Goal: Task Accomplishment & Management: Complete application form

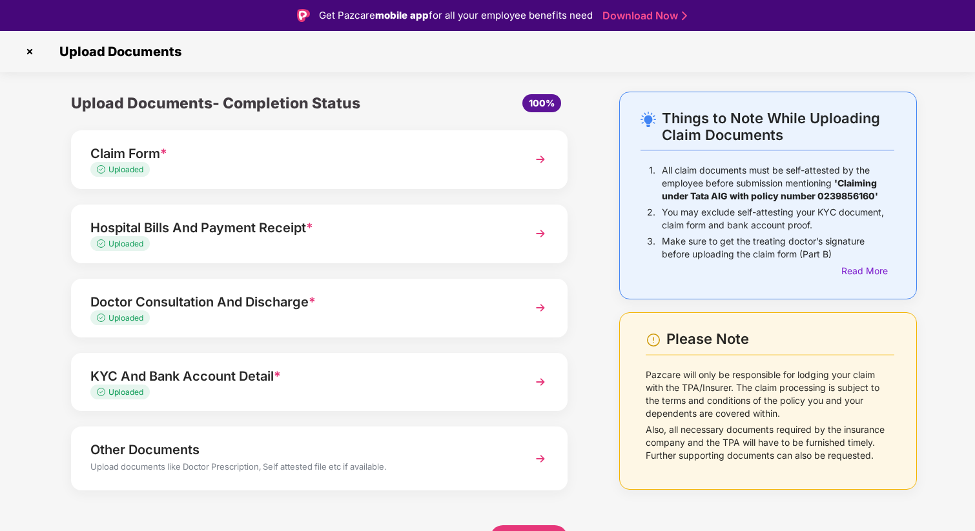
click at [31, 53] on img at bounding box center [29, 51] width 21 height 21
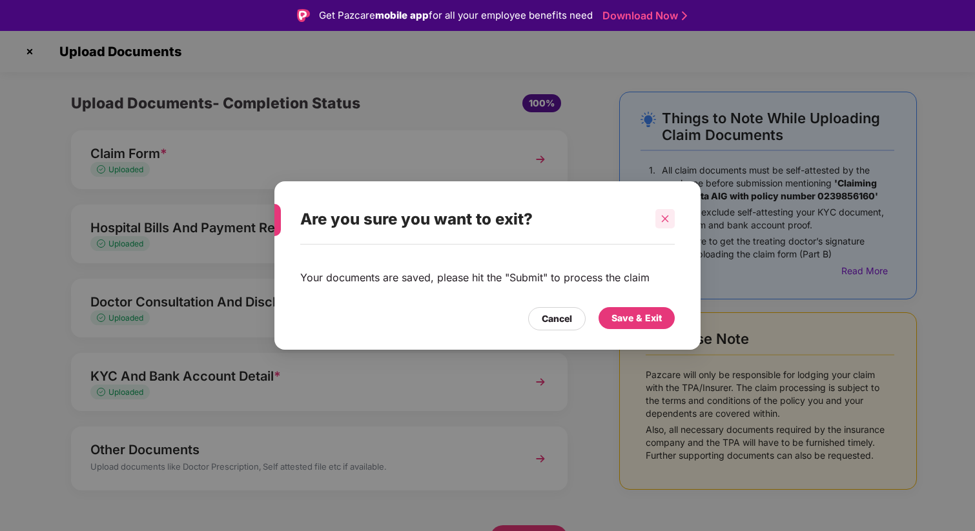
click at [659, 227] on div at bounding box center [664, 218] width 19 height 19
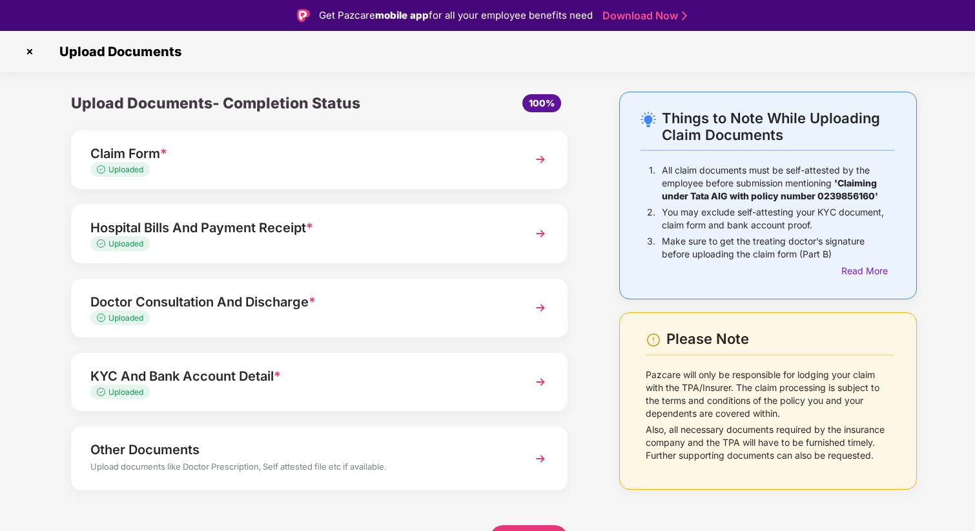
scroll to position [8, 0]
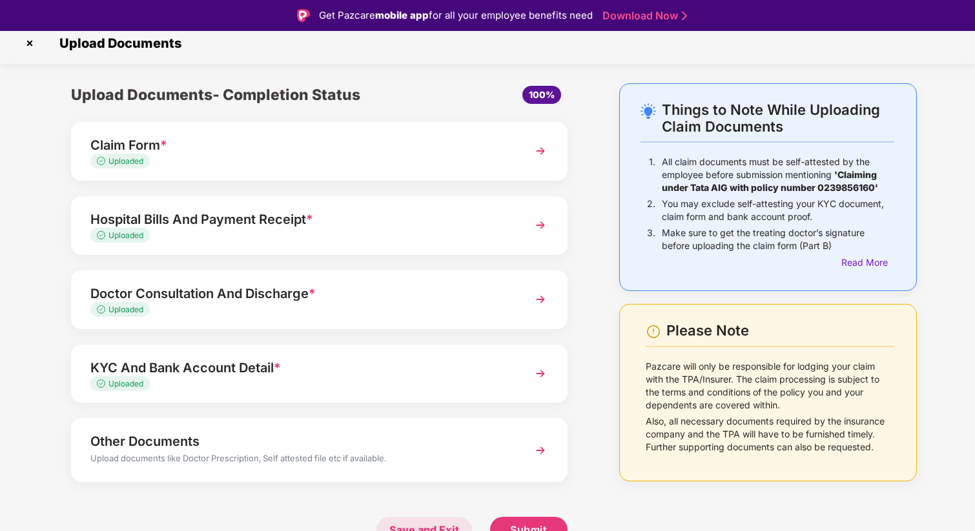
click at [409, 528] on span "Save and Exit" at bounding box center [424, 530] width 96 height 26
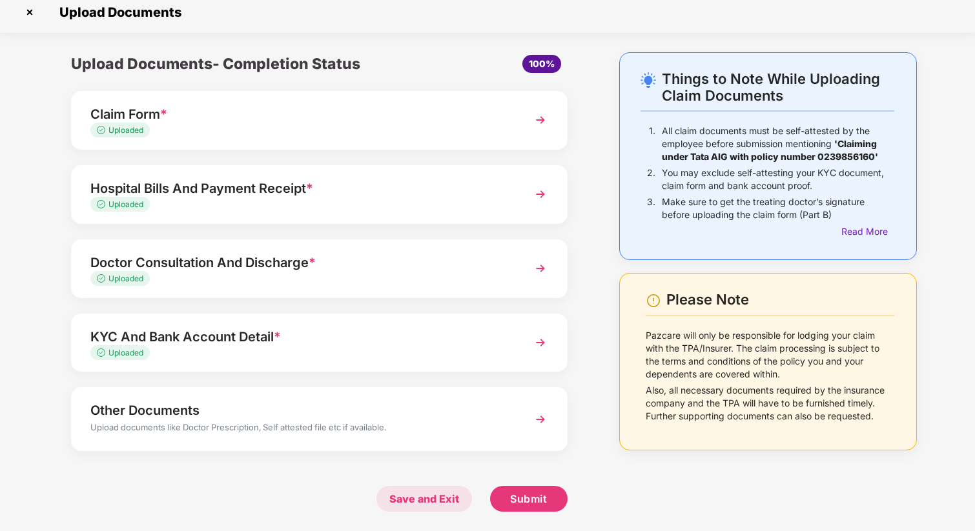
click at [403, 494] on span "Save and Exit" at bounding box center [424, 499] width 96 height 26
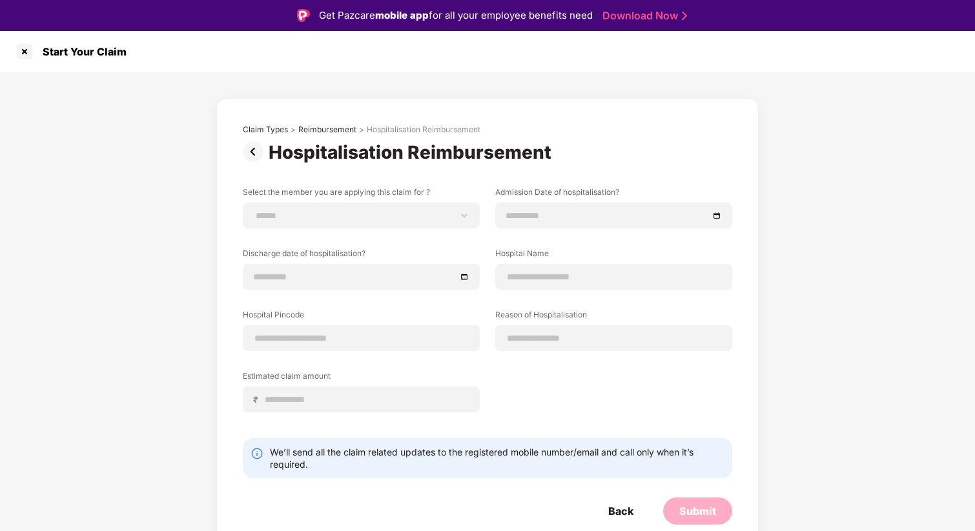
click at [254, 149] on img at bounding box center [256, 151] width 26 height 21
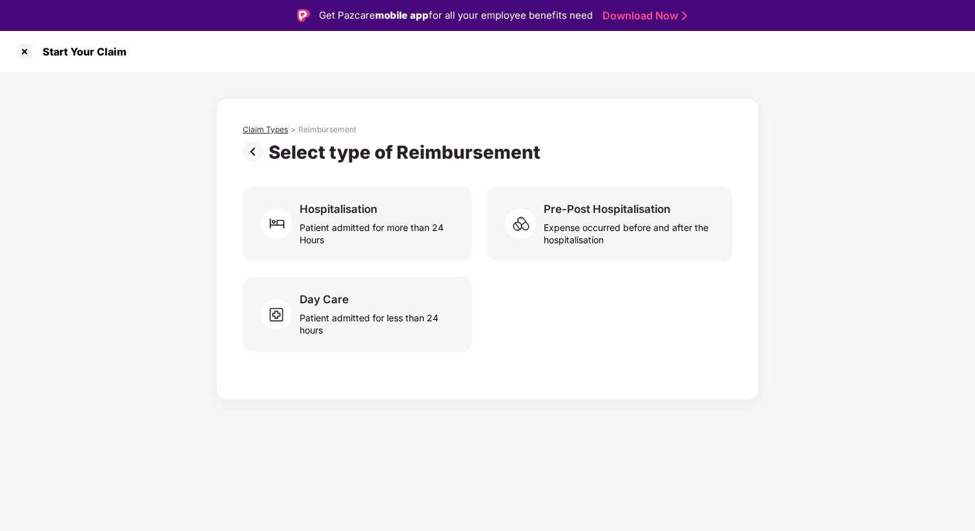
click at [270, 132] on div "Claim Types" at bounding box center [265, 130] width 45 height 10
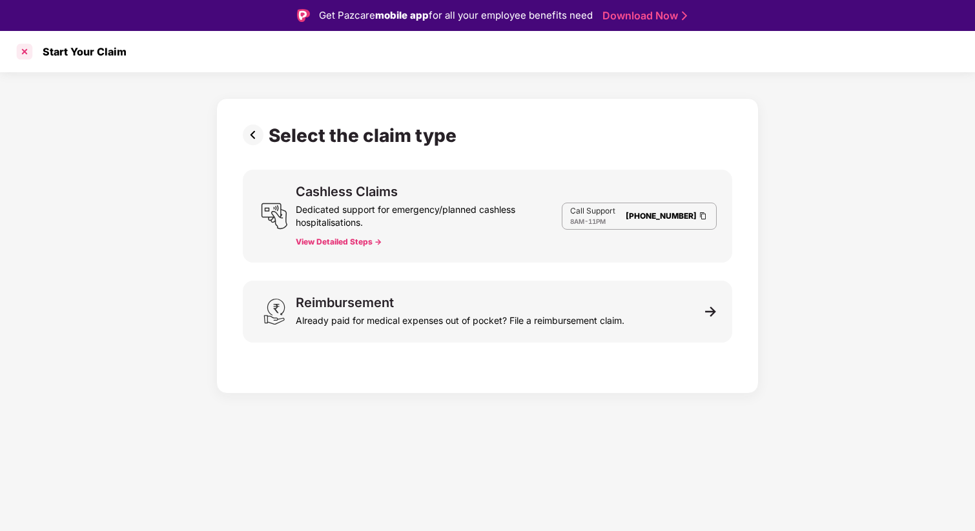
click at [24, 51] on div at bounding box center [24, 51] width 21 height 21
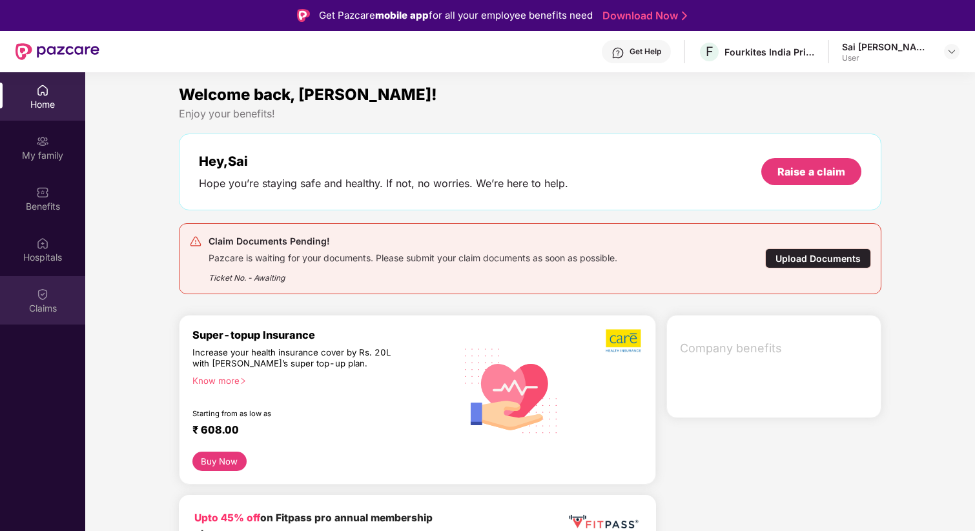
click at [50, 302] on div "Claims" at bounding box center [42, 308] width 85 height 13
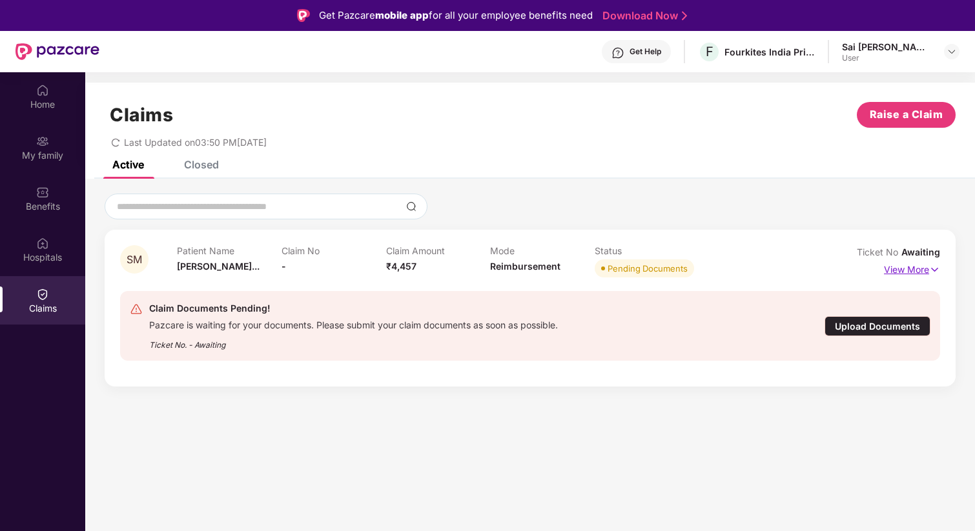
click at [902, 270] on p "View More" at bounding box center [912, 267] width 56 height 17
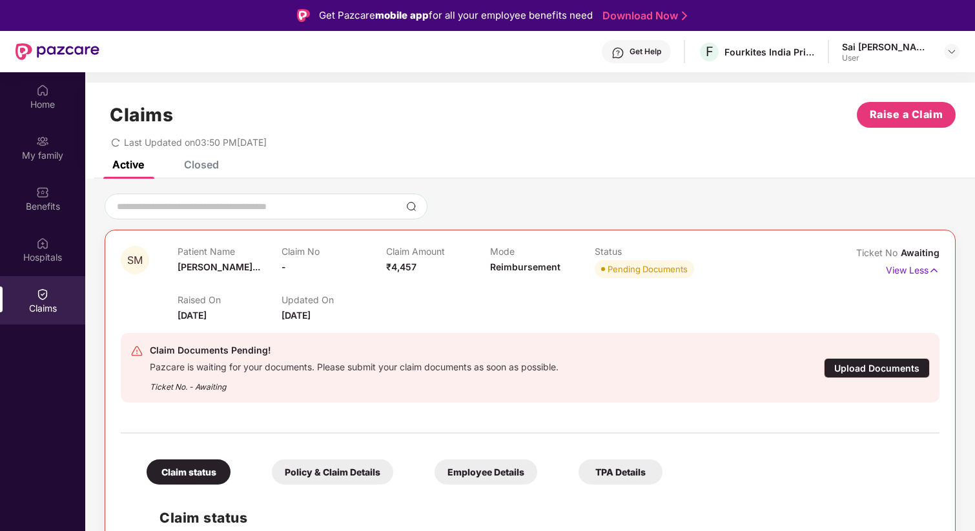
click at [857, 368] on div "Upload Documents" at bounding box center [877, 368] width 106 height 20
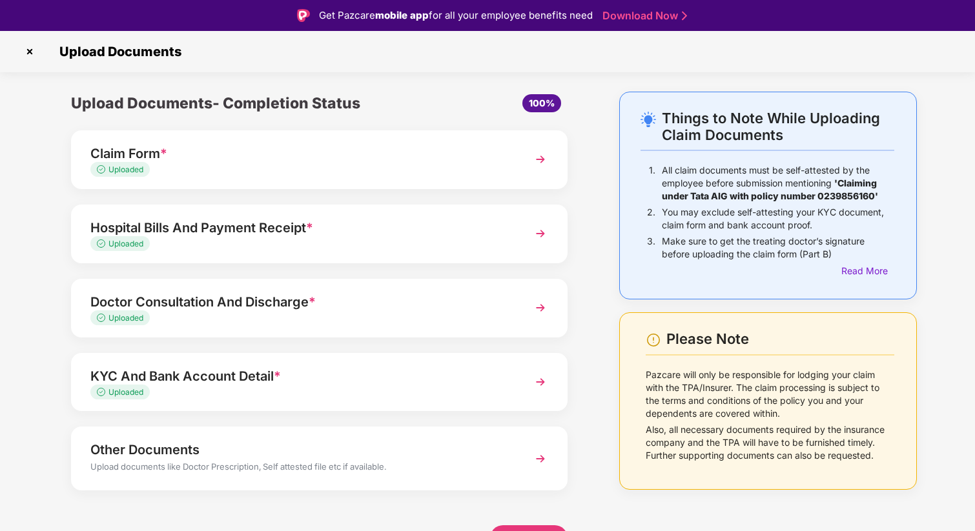
click at [251, 166] on div "Uploaded" at bounding box center [300, 170] width 420 height 12
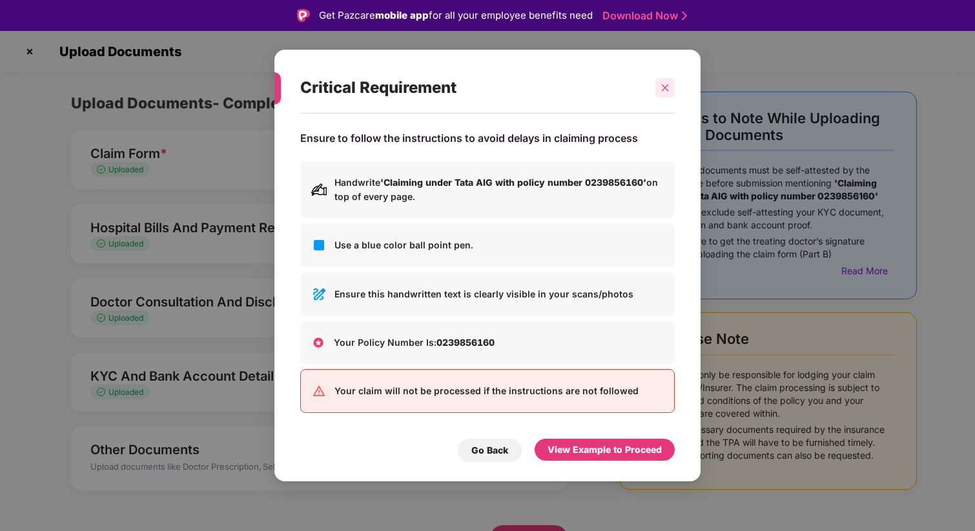
click at [666, 90] on icon "close" at bounding box center [665, 87] width 7 height 7
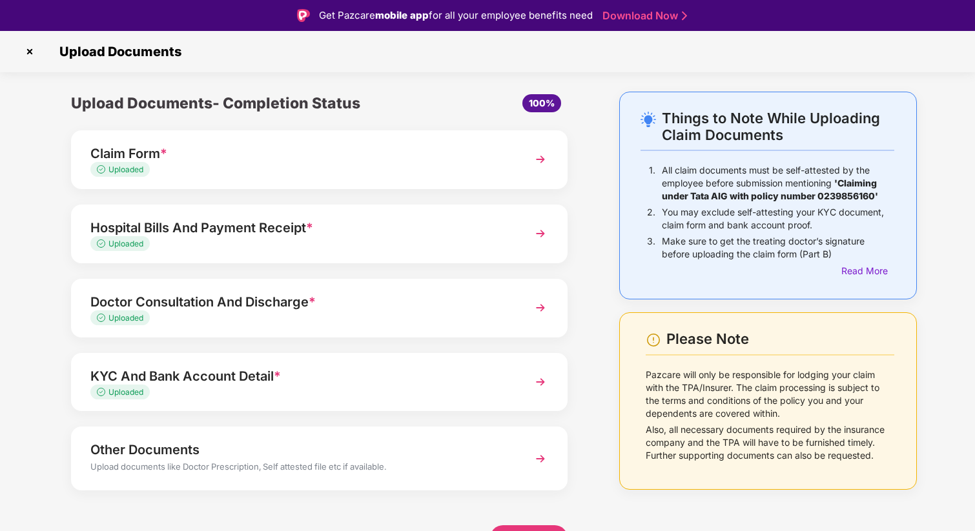
scroll to position [8, 0]
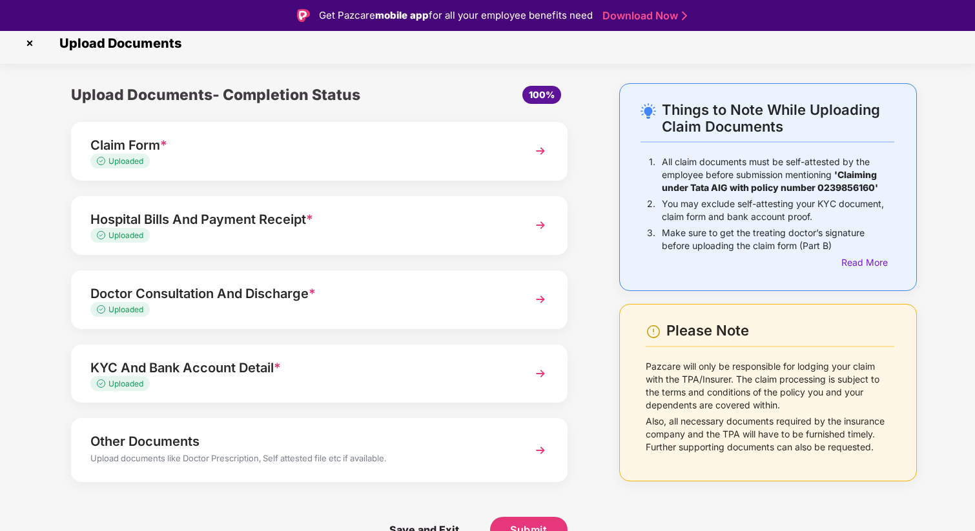
click at [28, 45] on img at bounding box center [29, 43] width 21 height 21
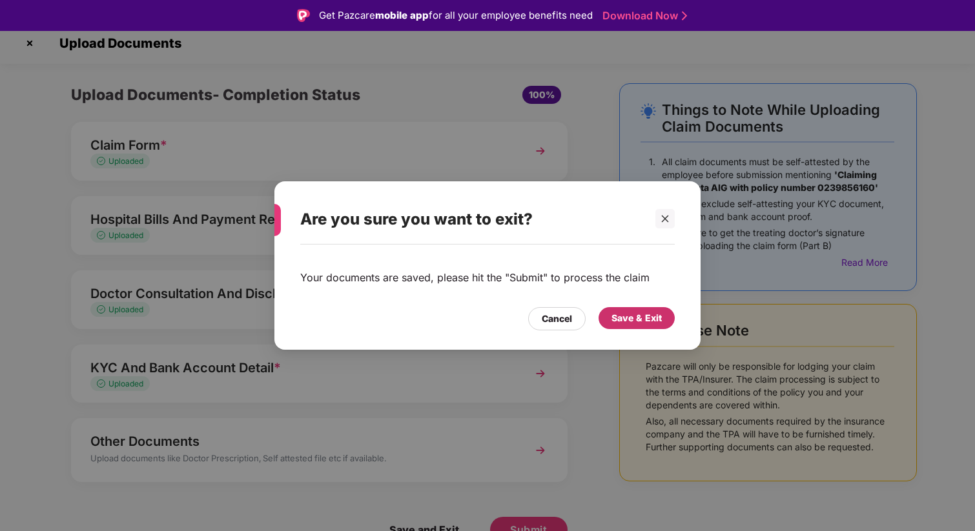
click at [619, 310] on div "Save & Exit" at bounding box center [636, 318] width 76 height 22
click at [664, 217] on icon "close" at bounding box center [665, 219] width 7 height 7
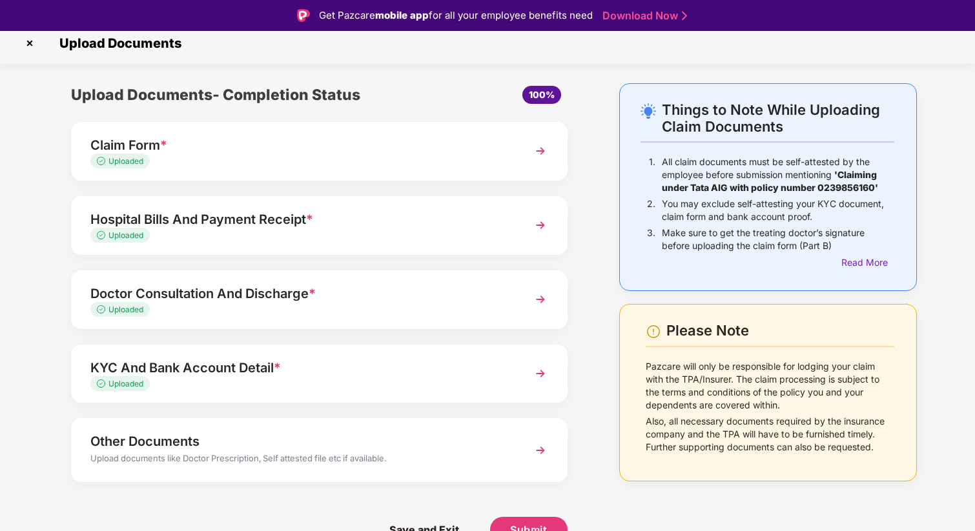
scroll to position [31, 0]
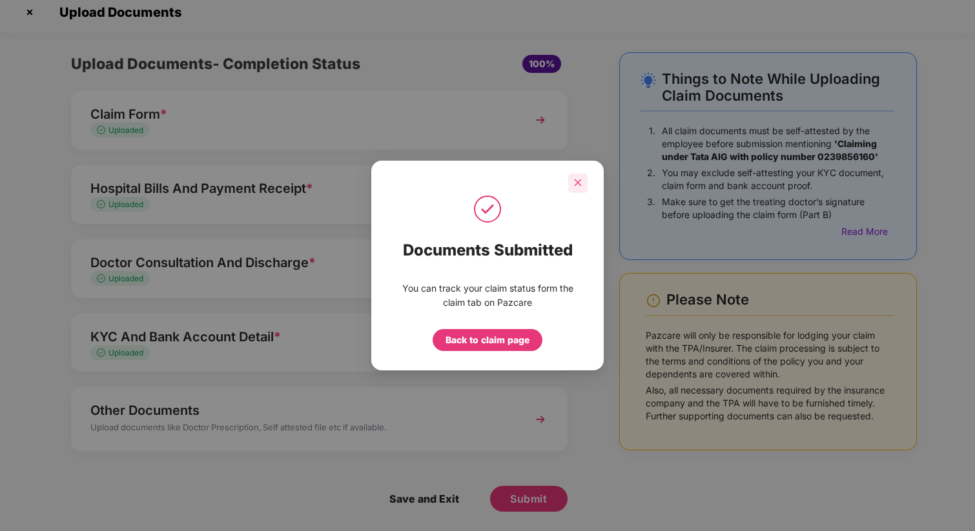
click at [585, 186] on div at bounding box center [577, 183] width 19 height 19
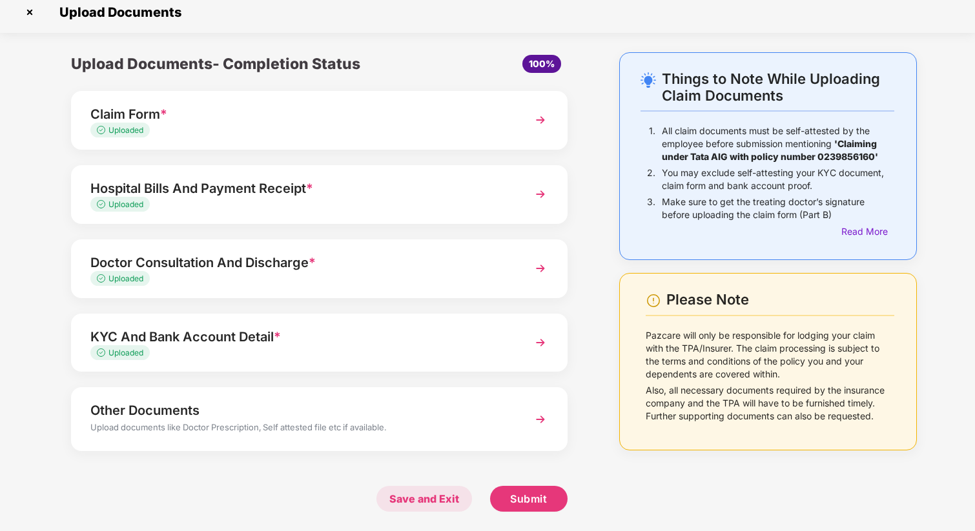
click at [400, 496] on span "Save and Exit" at bounding box center [424, 499] width 96 height 26
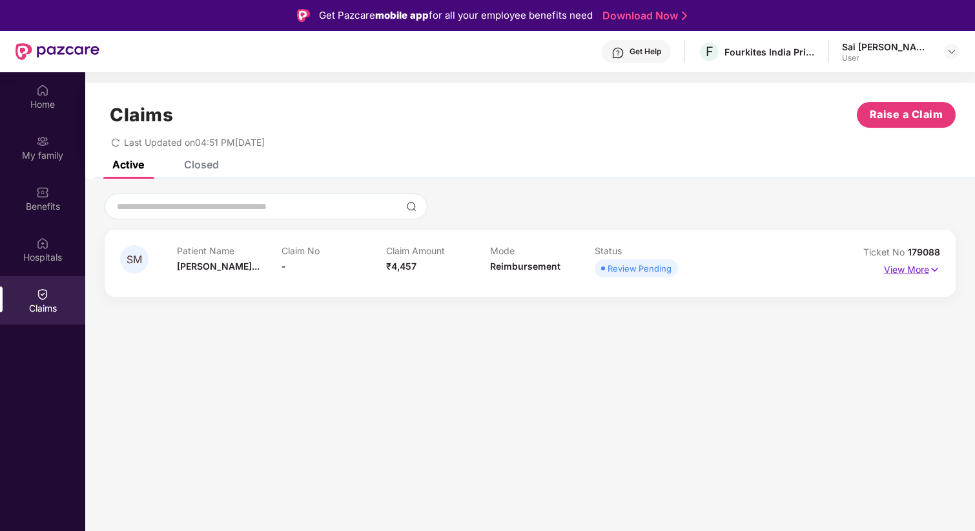
click at [912, 274] on p "View More" at bounding box center [912, 267] width 56 height 17
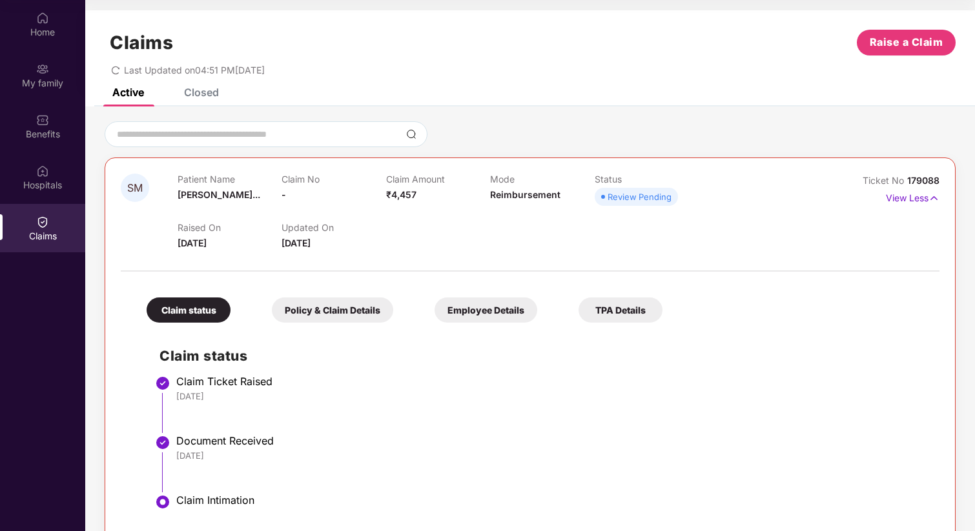
click at [206, 96] on div "Closed" at bounding box center [201, 92] width 35 height 13
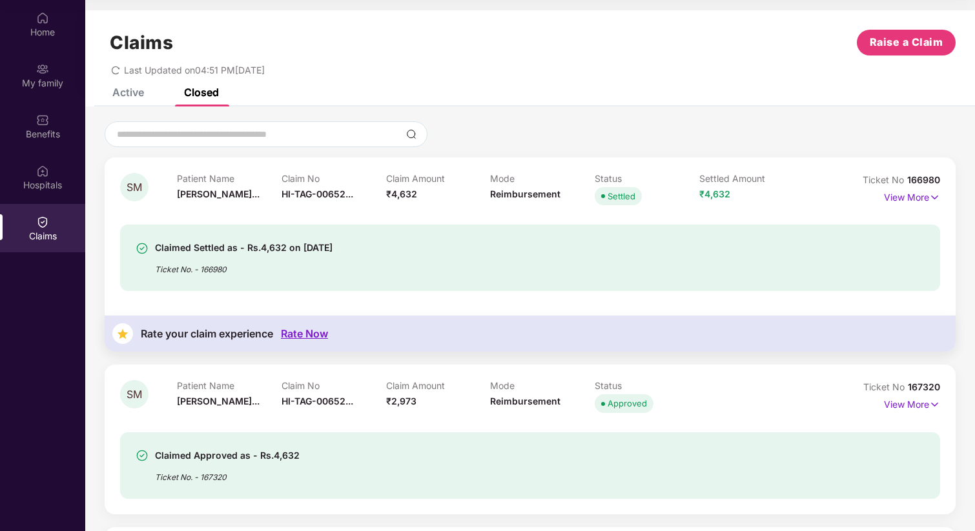
click at [133, 94] on div "Active" at bounding box center [128, 92] width 32 height 13
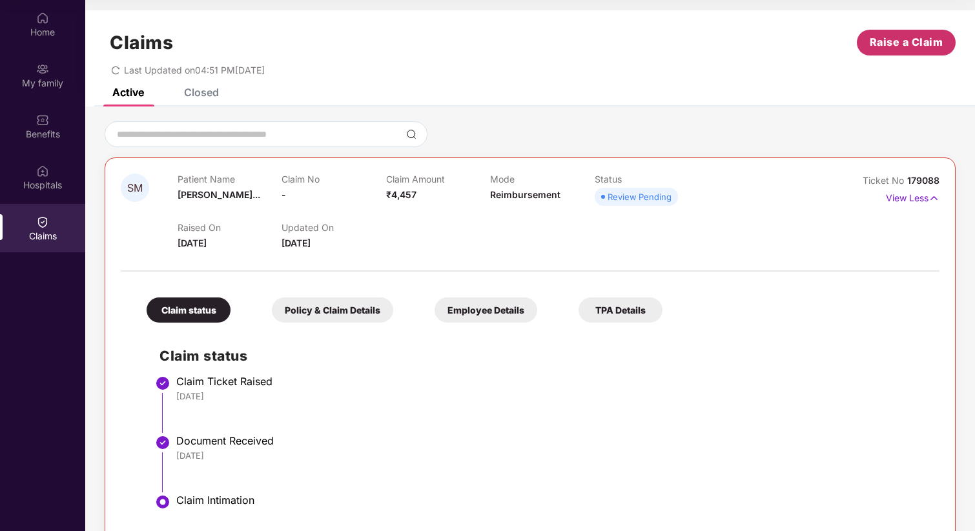
click at [897, 48] on span "Raise a Claim" at bounding box center [906, 42] width 74 height 16
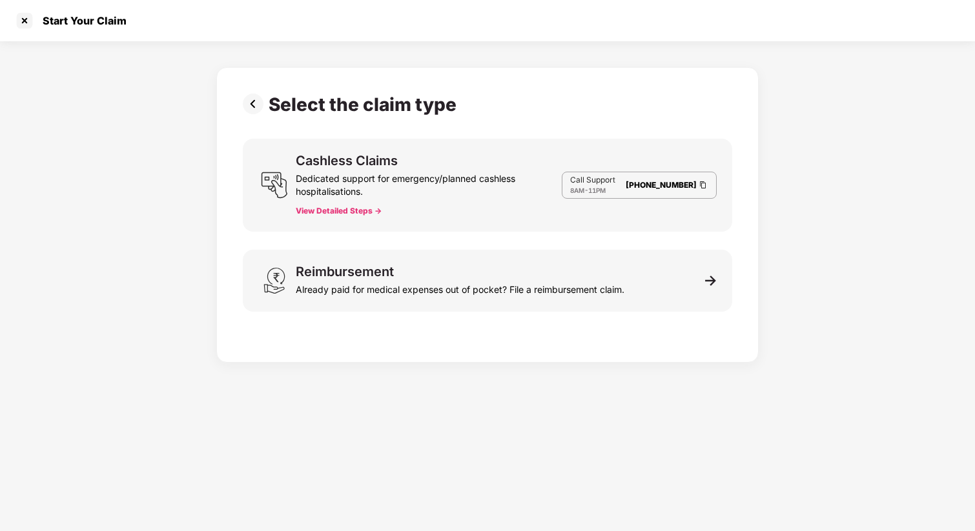
scroll to position [31, 0]
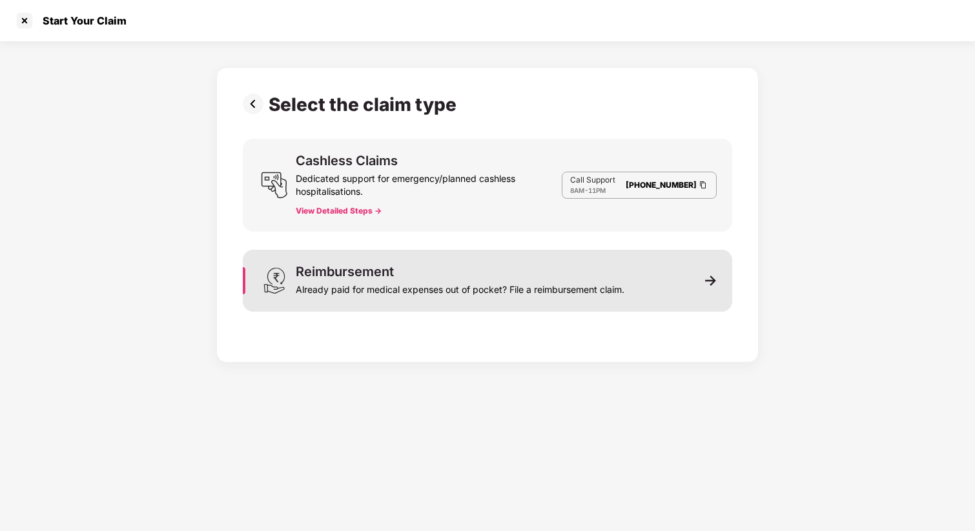
click at [361, 276] on div "Reimbursement" at bounding box center [345, 271] width 98 height 13
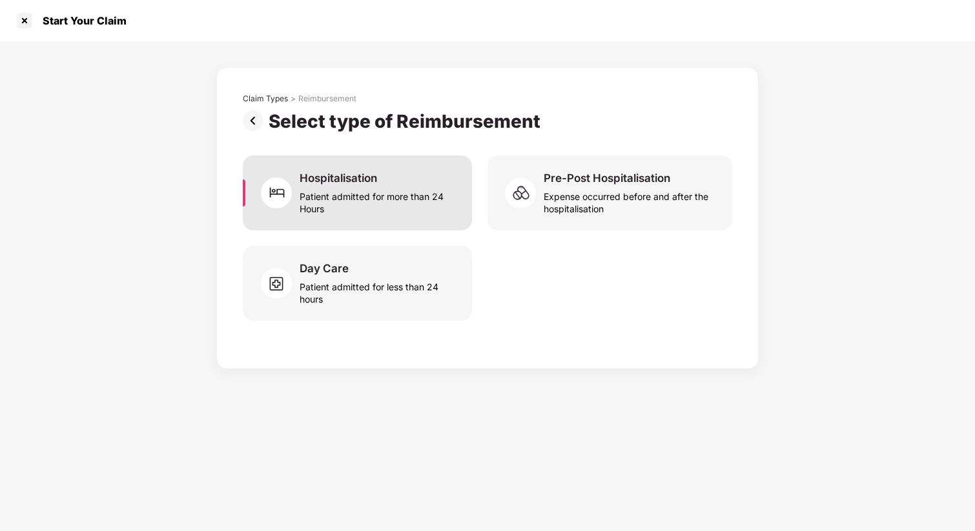
click at [332, 185] on div "Patient admitted for more than 24 Hours" at bounding box center [378, 200] width 157 height 30
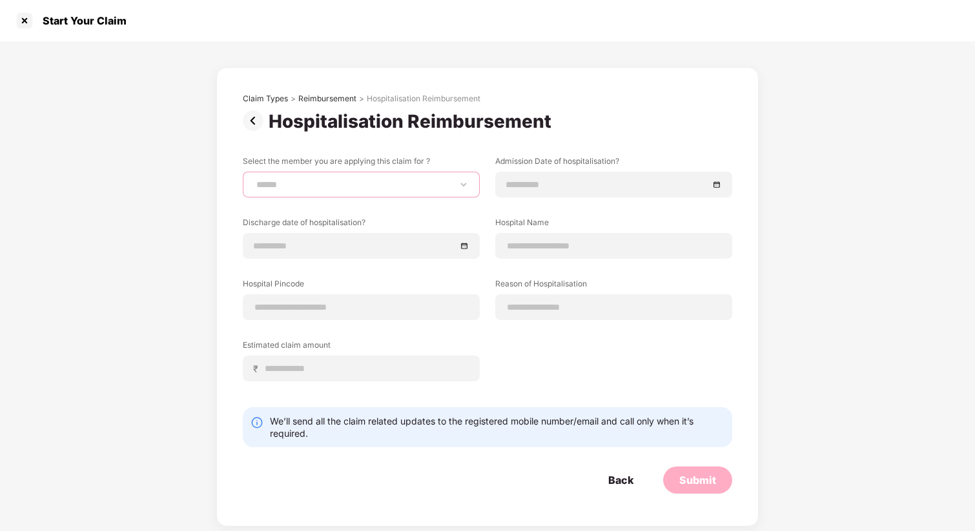
click at [332, 185] on select "**********" at bounding box center [361, 184] width 215 height 10
select select "**********"
click at [254, 179] on select "**********" at bounding box center [361, 184] width 215 height 10
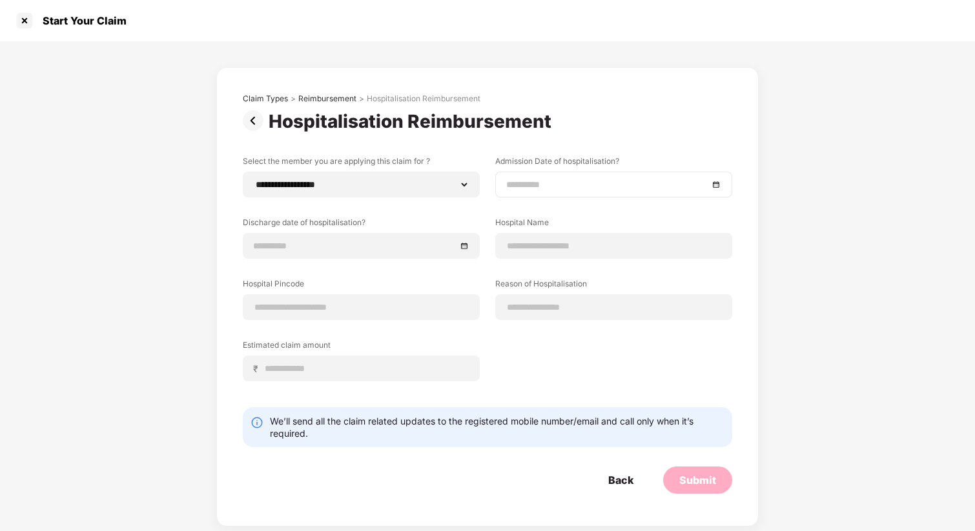
click at [713, 187] on div at bounding box center [613, 185] width 215 height 14
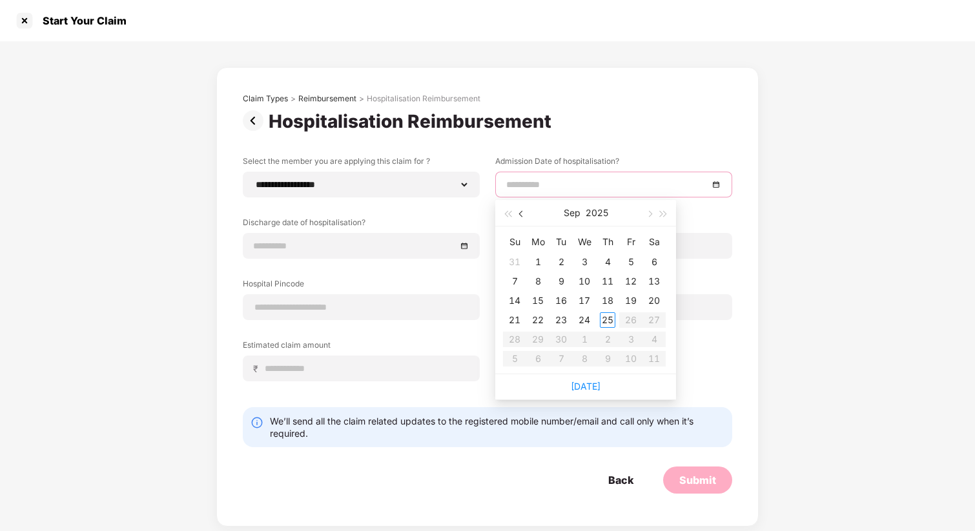
click at [520, 216] on span "button" at bounding box center [522, 214] width 6 height 6
click at [520, 215] on span "button" at bounding box center [522, 214] width 6 height 6
type input "**********"
click at [539, 334] on div "28" at bounding box center [537, 339] width 15 height 15
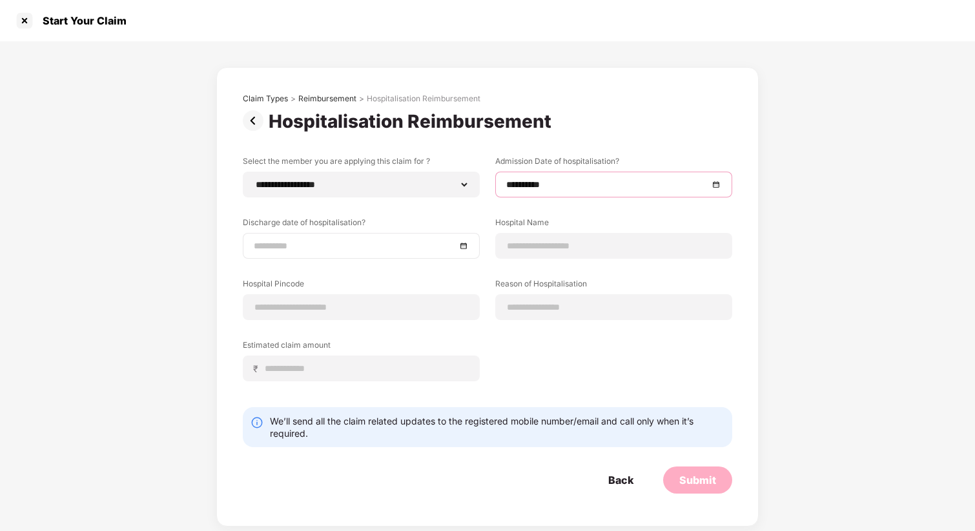
click at [464, 249] on div at bounding box center [361, 246] width 215 height 14
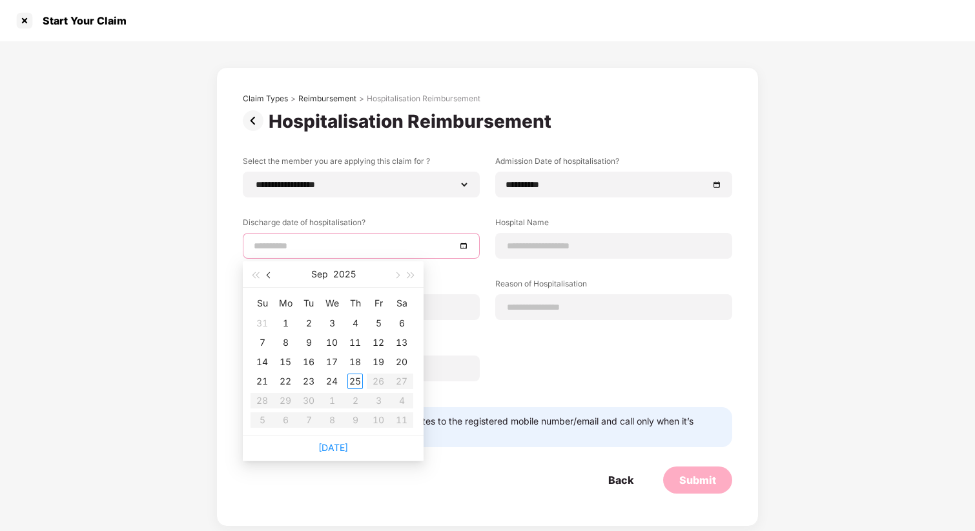
click at [270, 272] on button "button" at bounding box center [269, 274] width 14 height 26
type input "**********"
click at [353, 400] on div "31" at bounding box center [354, 400] width 15 height 15
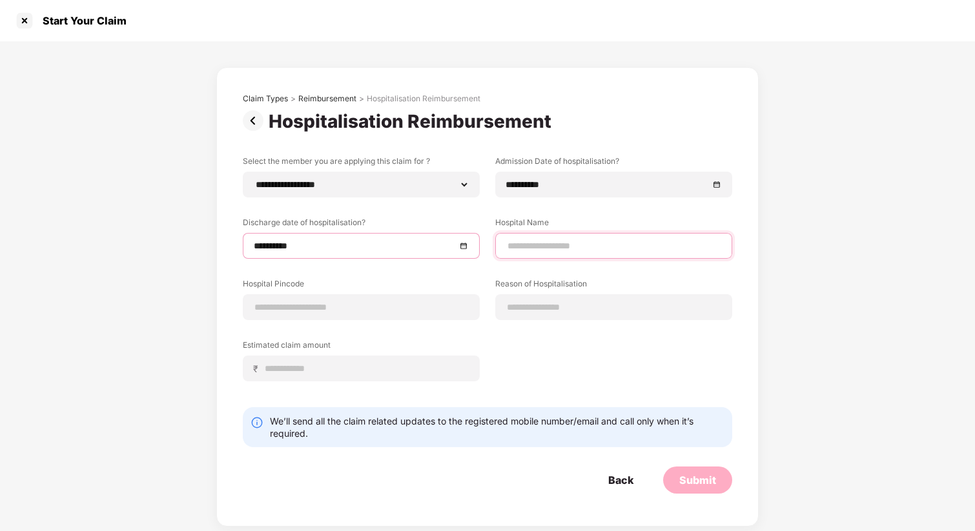
click at [598, 247] on input at bounding box center [613, 246] width 215 height 14
type input "**********"
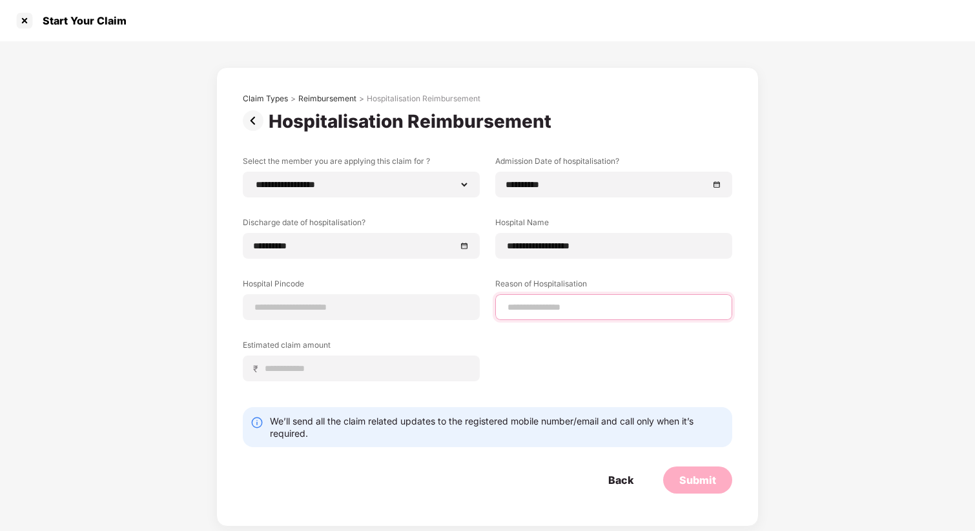
click at [576, 309] on input at bounding box center [613, 308] width 215 height 14
type input "***"
click at [433, 303] on input at bounding box center [361, 308] width 215 height 14
type input "******"
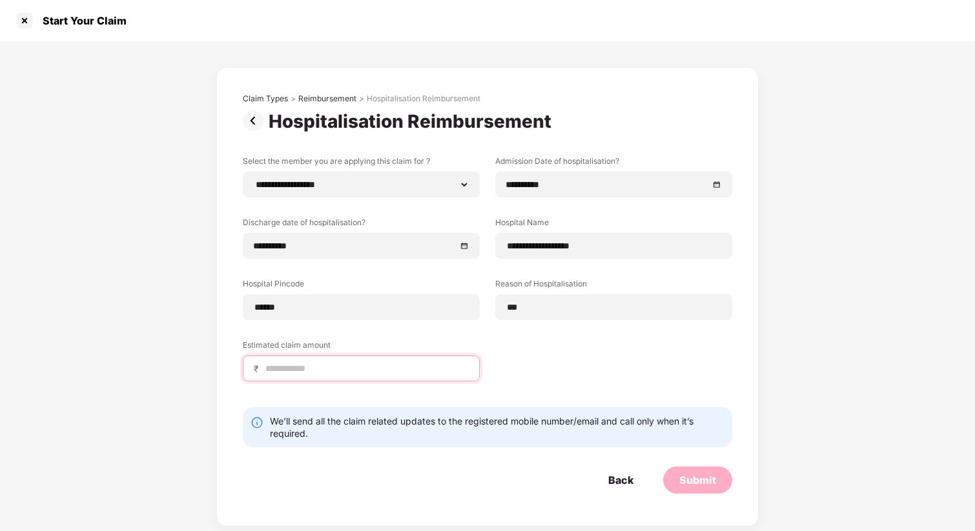
click at [374, 374] on input at bounding box center [366, 369] width 205 height 14
select select "**********"
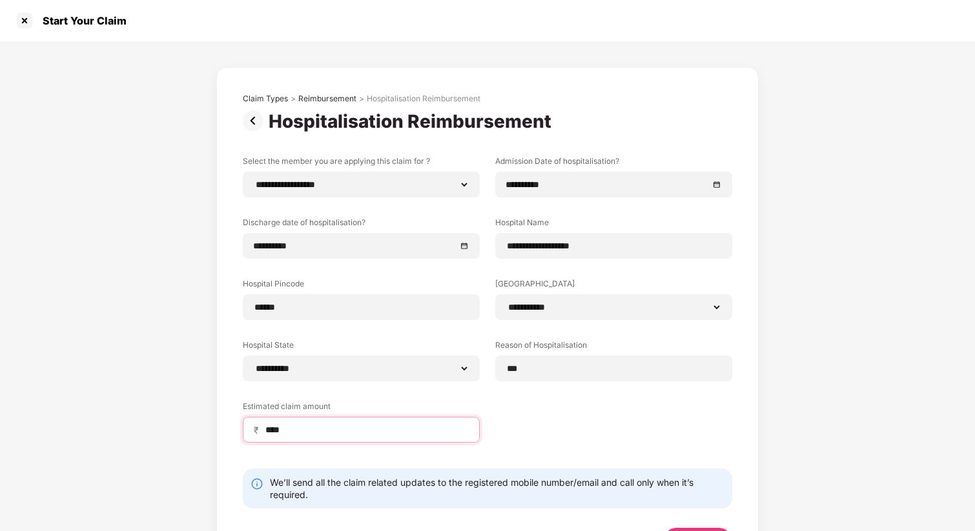
type input "****"
click at [641, 454] on div "**********" at bounding box center [487, 309] width 489 height 307
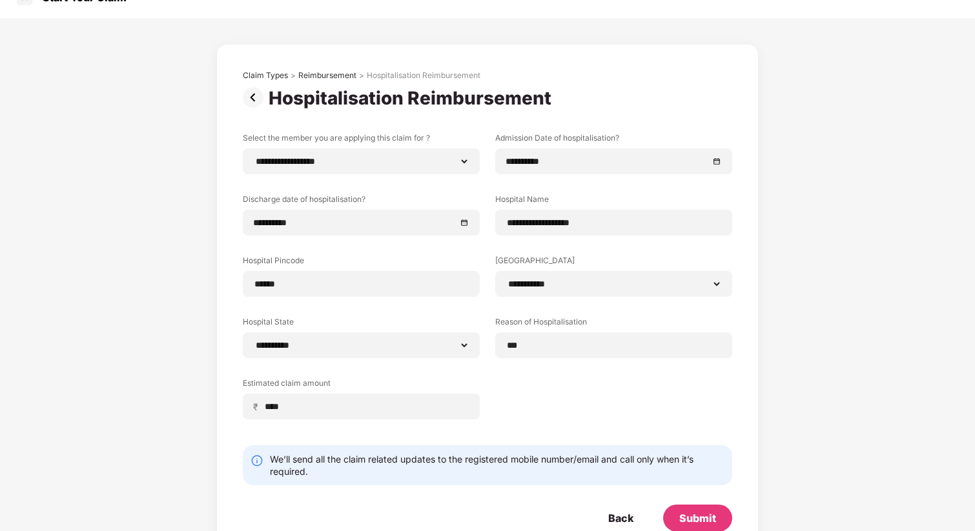
scroll to position [57, 0]
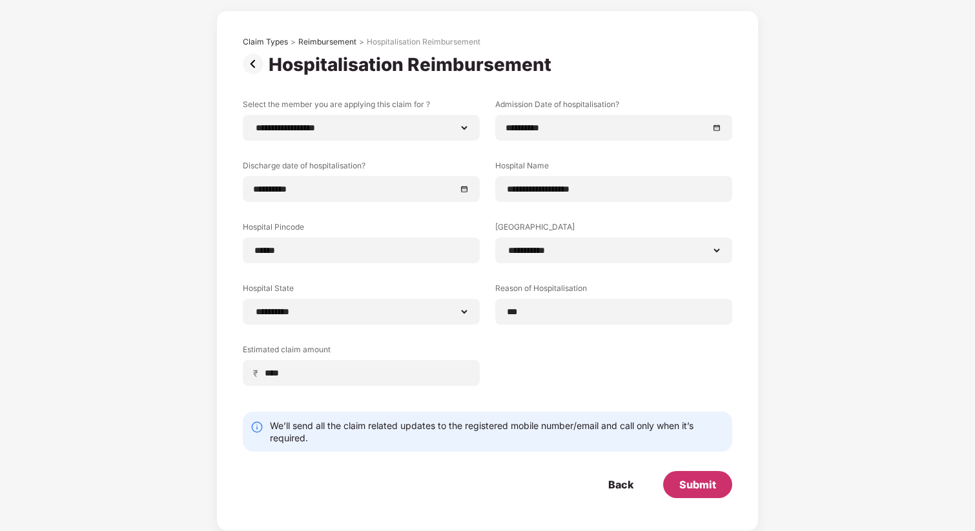
click at [702, 486] on div "Submit" at bounding box center [697, 485] width 37 height 14
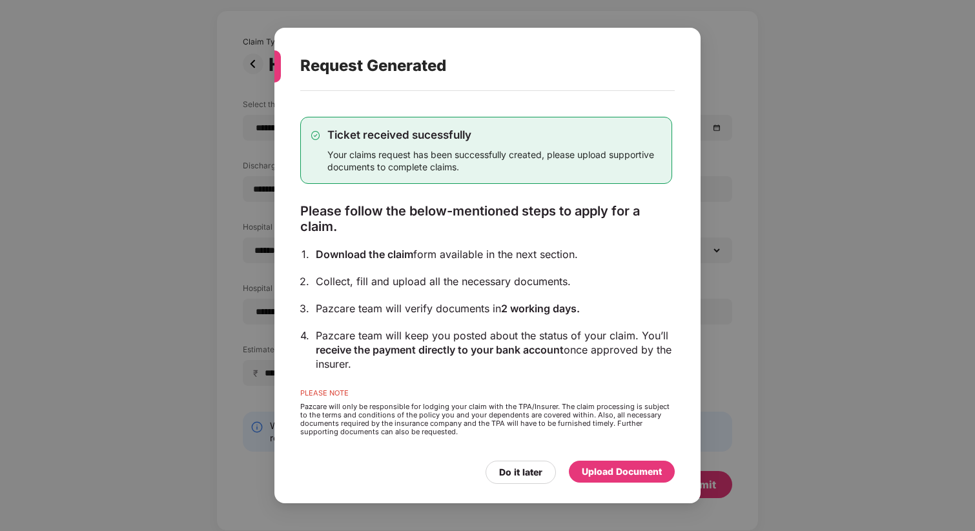
click at [611, 478] on div "Upload Document" at bounding box center [622, 472] width 80 height 14
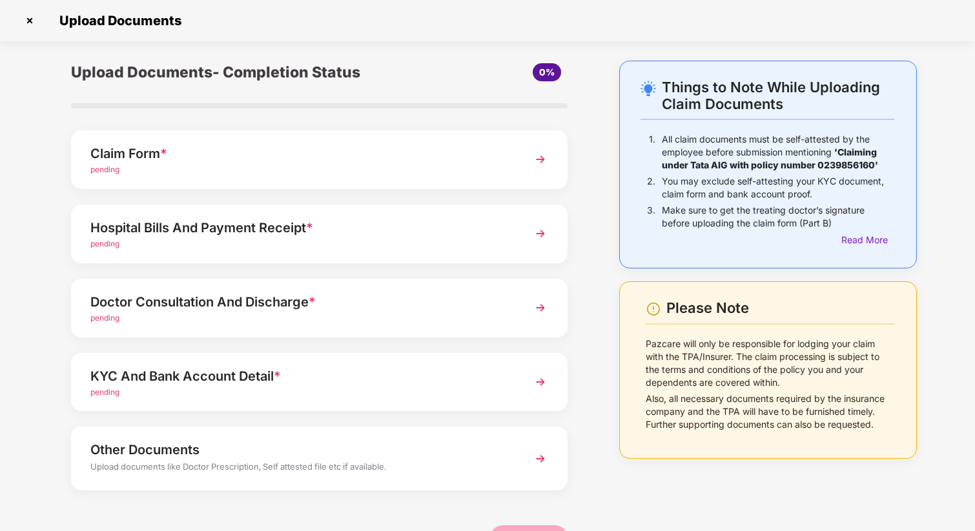
click at [349, 165] on div "pending" at bounding box center [300, 170] width 420 height 12
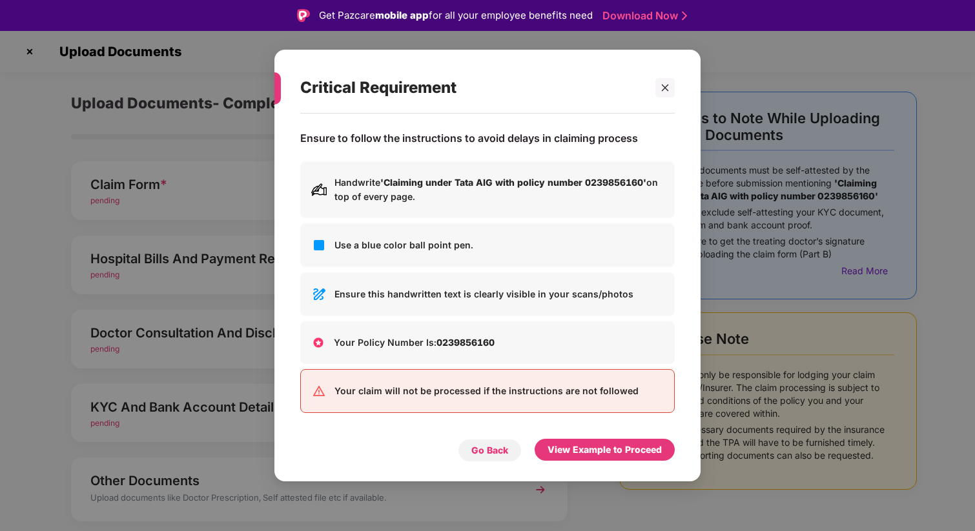
click at [483, 451] on div "Go Back" at bounding box center [489, 450] width 37 height 14
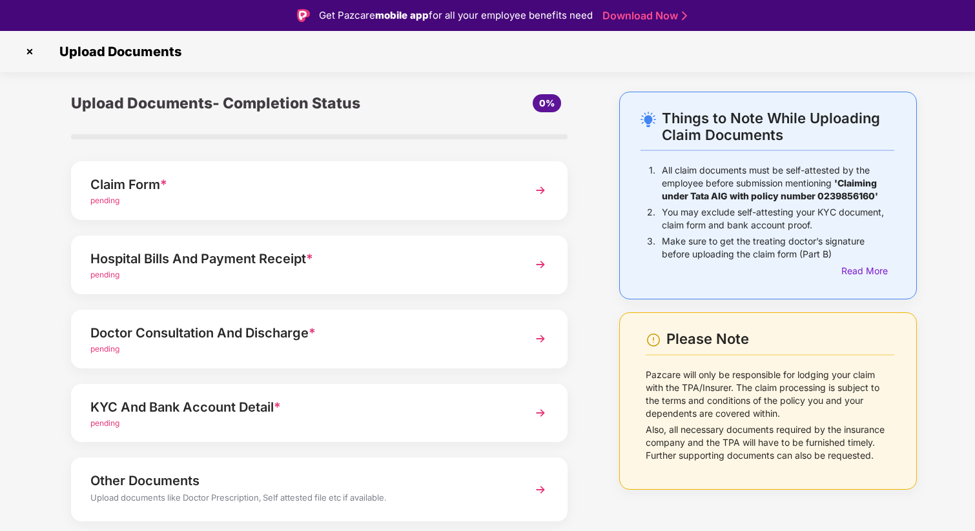
click at [418, 265] on div "Hospital Bills And Payment Receipt *" at bounding box center [300, 259] width 420 height 21
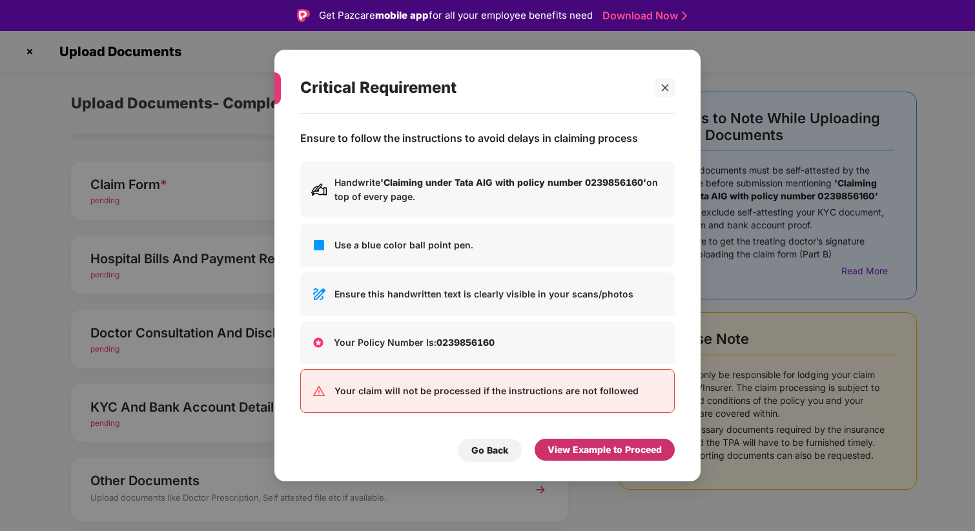
click at [578, 451] on div "View Example to Proceed" at bounding box center [604, 450] width 114 height 14
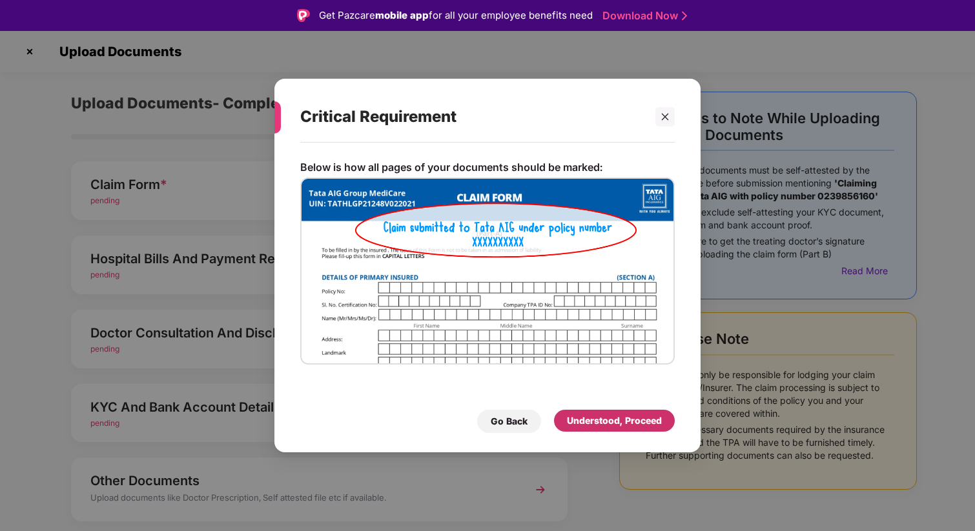
click at [576, 413] on div "Understood, Proceed" at bounding box center [614, 421] width 121 height 22
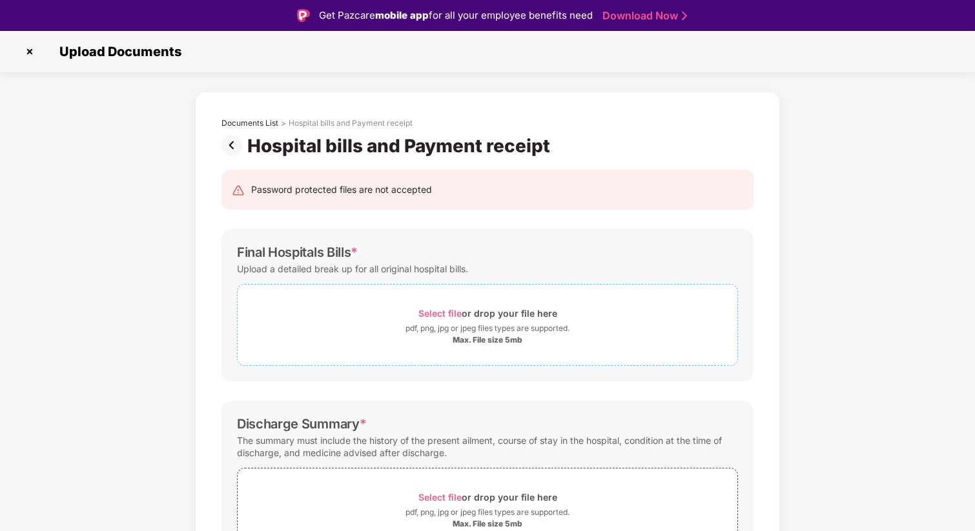
click at [450, 310] on span "Select file" at bounding box center [439, 313] width 43 height 11
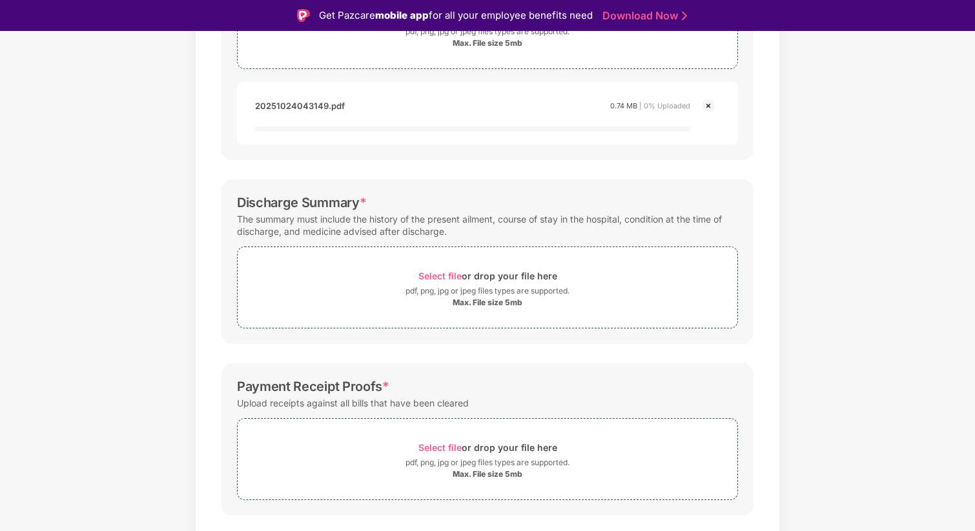
scroll to position [299, 0]
click at [446, 445] on span "Select file" at bounding box center [439, 445] width 43 height 11
click at [437, 269] on span "Select file" at bounding box center [439, 274] width 43 height 11
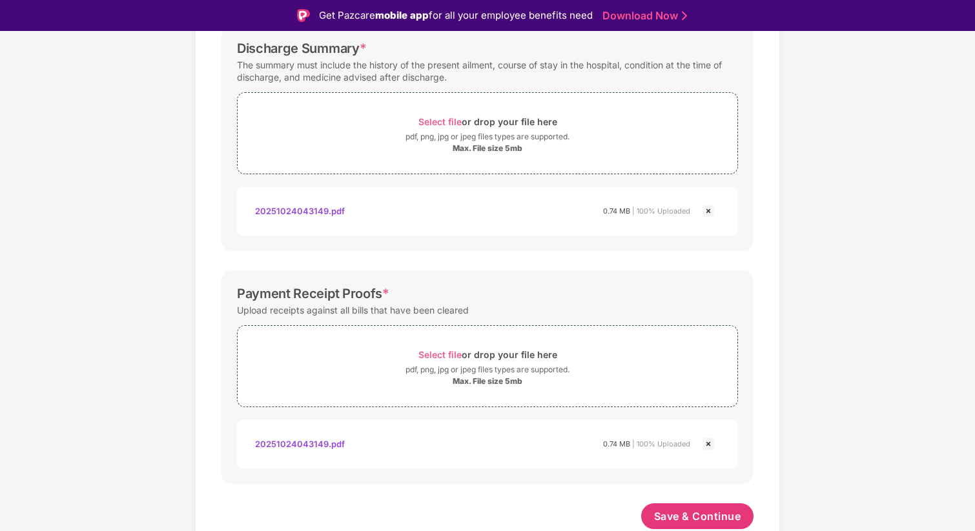
scroll to position [437, 0]
click at [682, 509] on span "Save & Continue" at bounding box center [697, 516] width 87 height 14
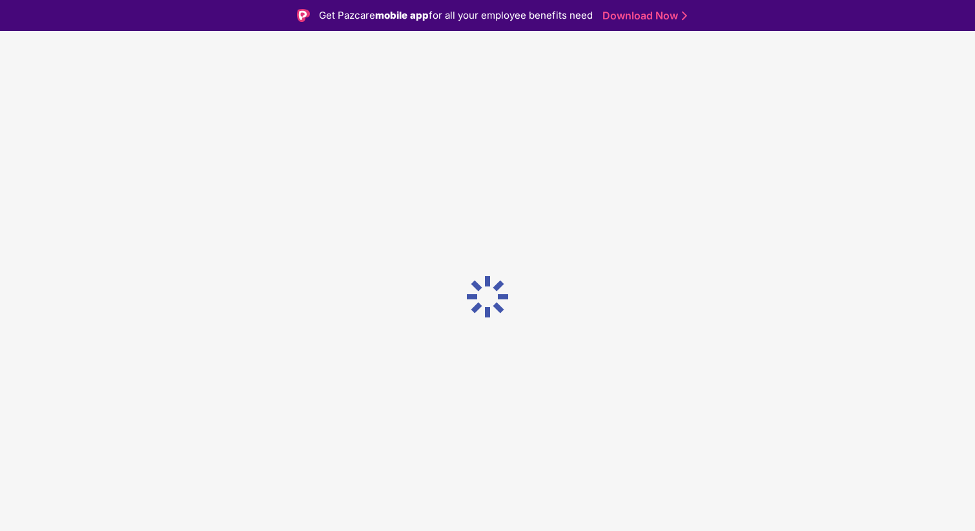
scroll to position [0, 0]
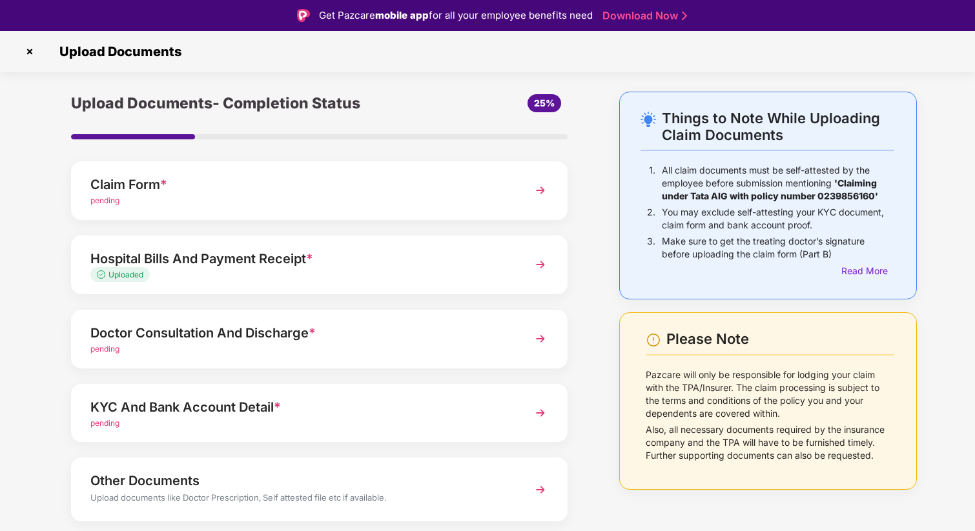
click at [292, 337] on div "Doctor Consultation And Discharge *" at bounding box center [300, 333] width 420 height 21
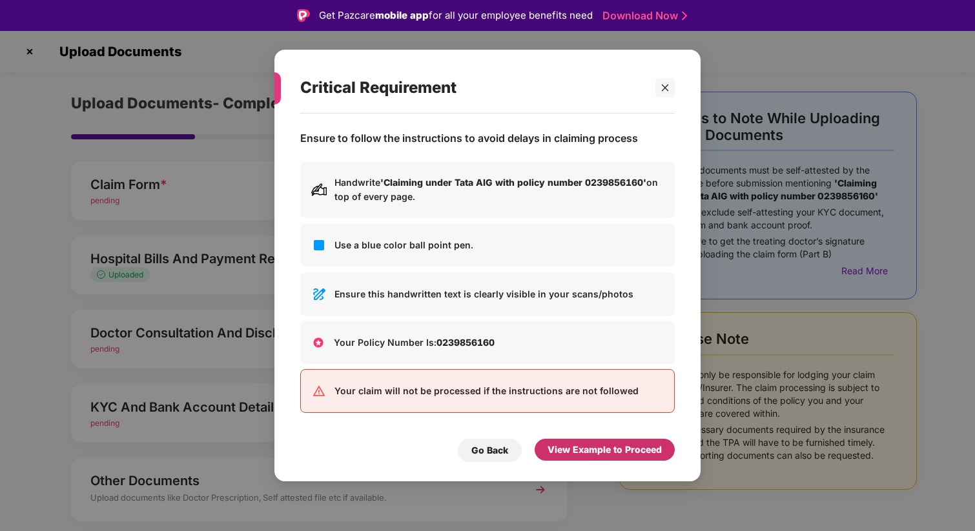
click at [625, 447] on div "View Example to Proceed" at bounding box center [604, 450] width 114 height 14
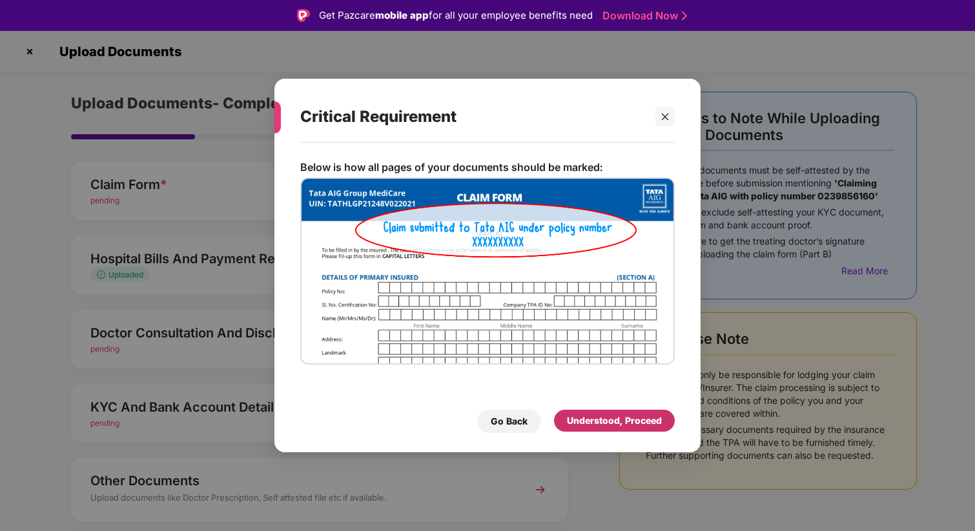
click at [620, 422] on div "Understood, Proceed" at bounding box center [614, 421] width 95 height 14
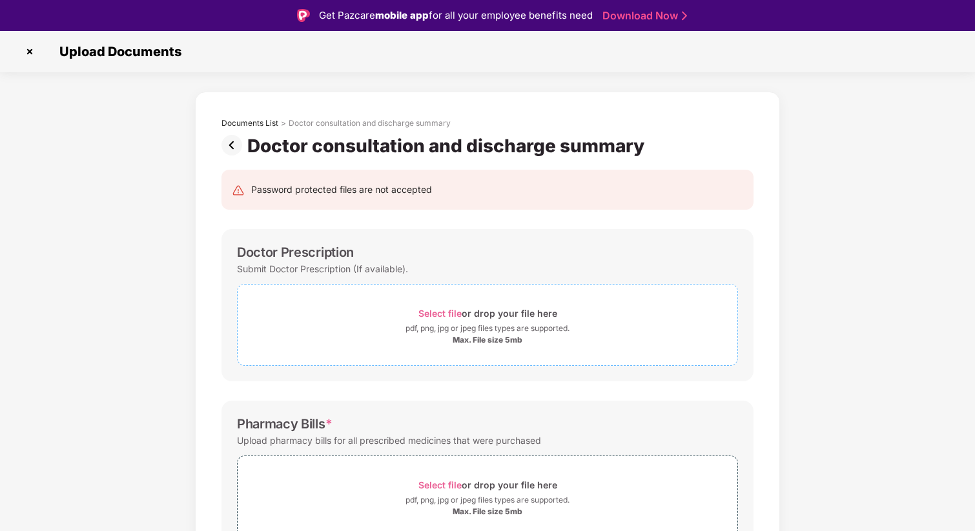
click at [450, 310] on span "Select file" at bounding box center [439, 313] width 43 height 11
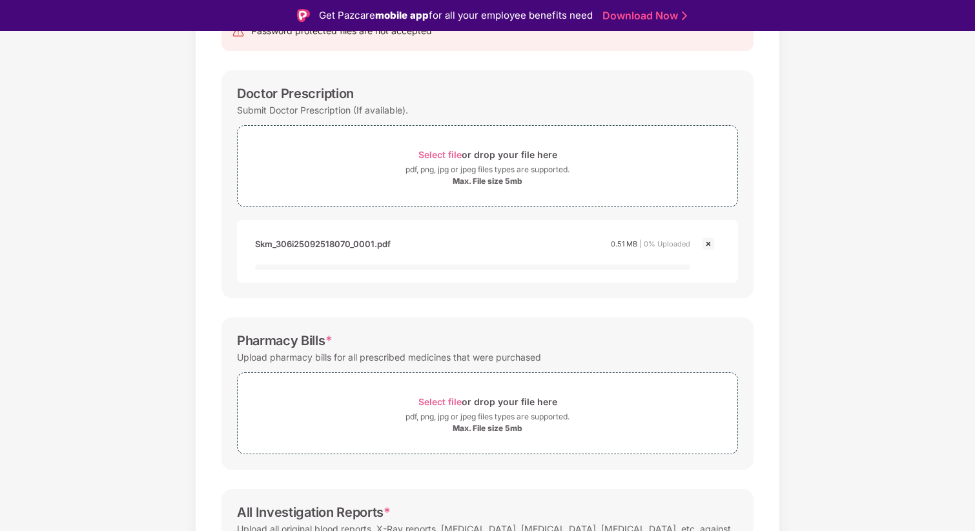
scroll to position [329, 0]
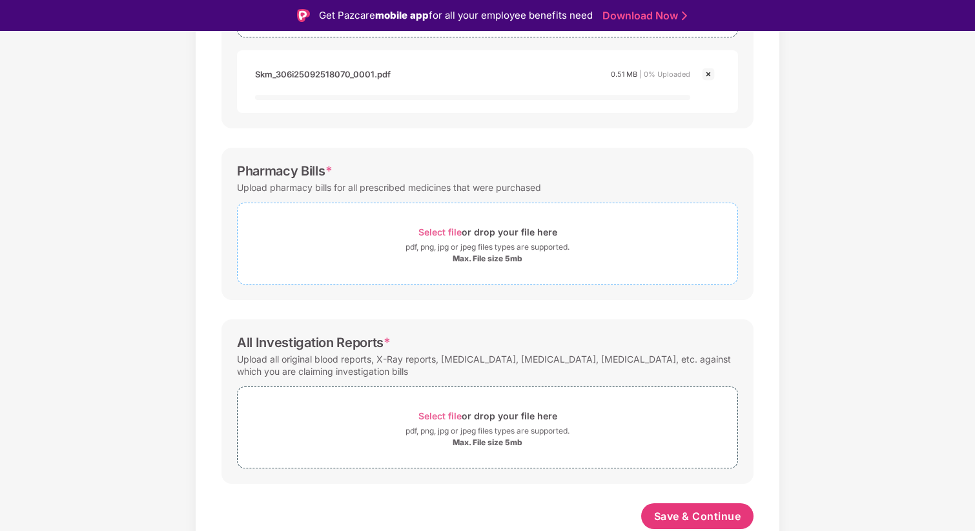
click at [448, 231] on span "Select file" at bounding box center [439, 232] width 43 height 11
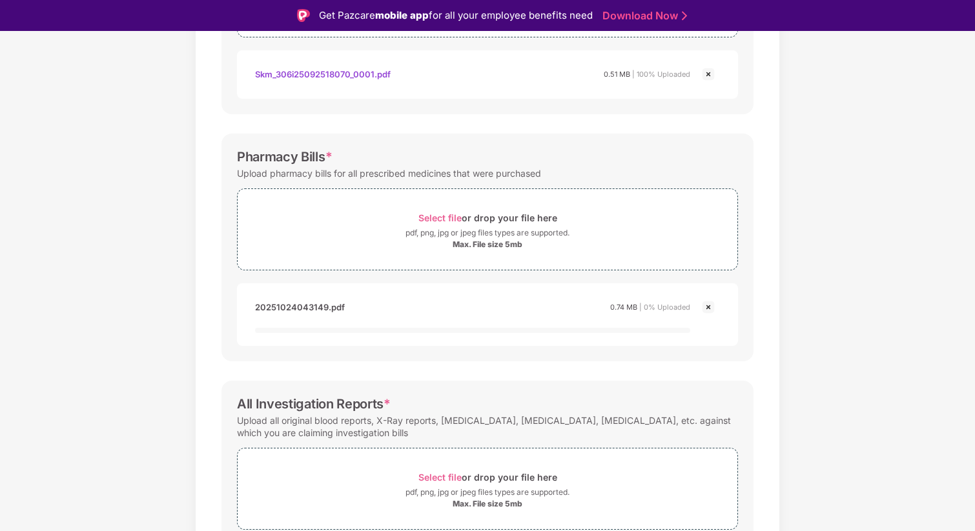
scroll to position [390, 0]
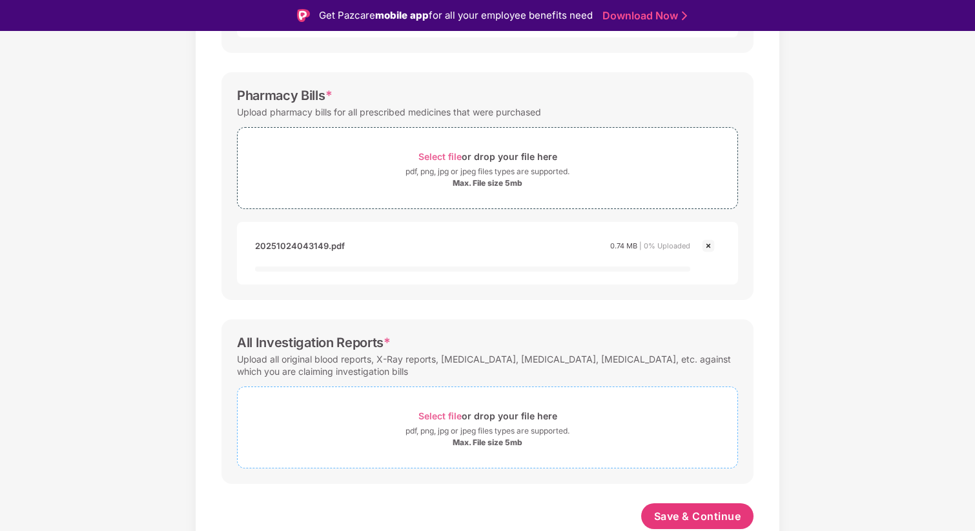
click at [440, 413] on span "Select file" at bounding box center [439, 416] width 43 height 11
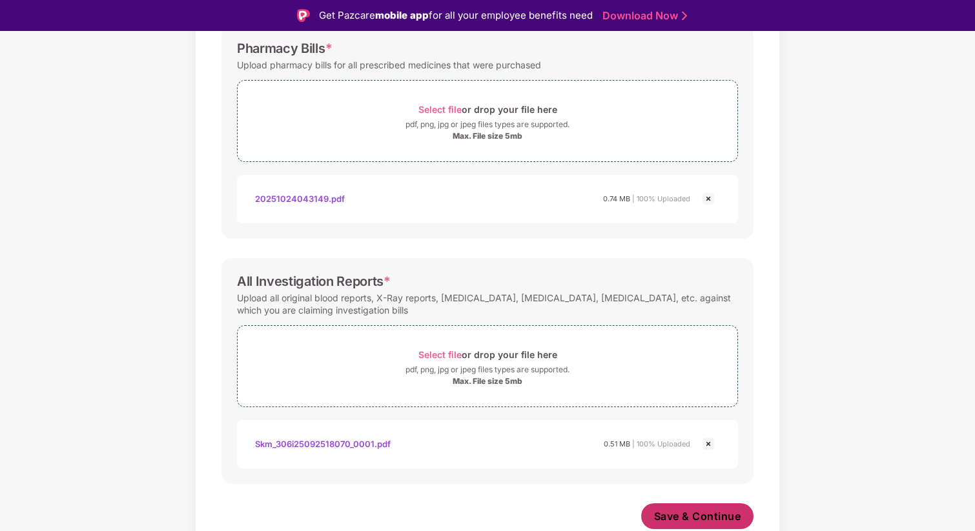
scroll to position [437, 0]
click at [719, 516] on span "Save & Continue" at bounding box center [697, 516] width 87 height 14
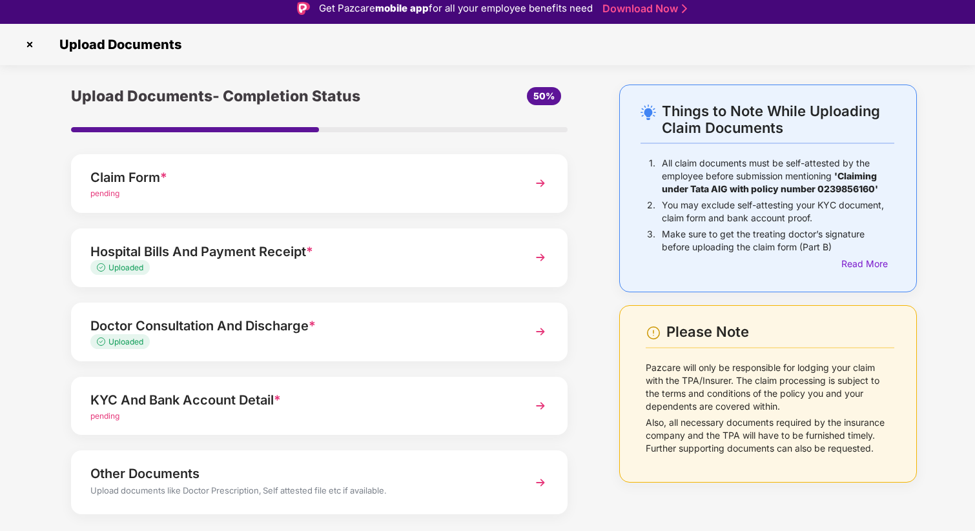
scroll to position [6, 0]
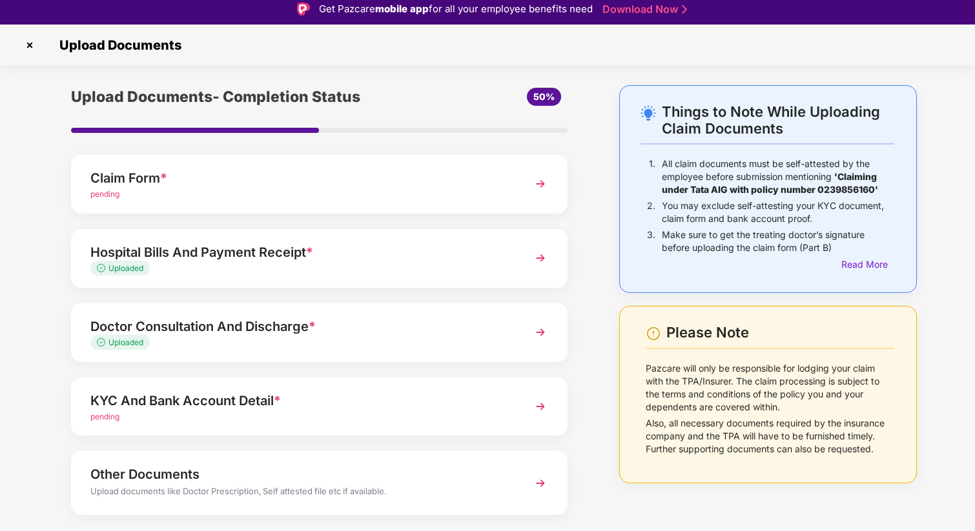
click at [246, 404] on div "KYC And Bank Account Detail *" at bounding box center [300, 401] width 420 height 21
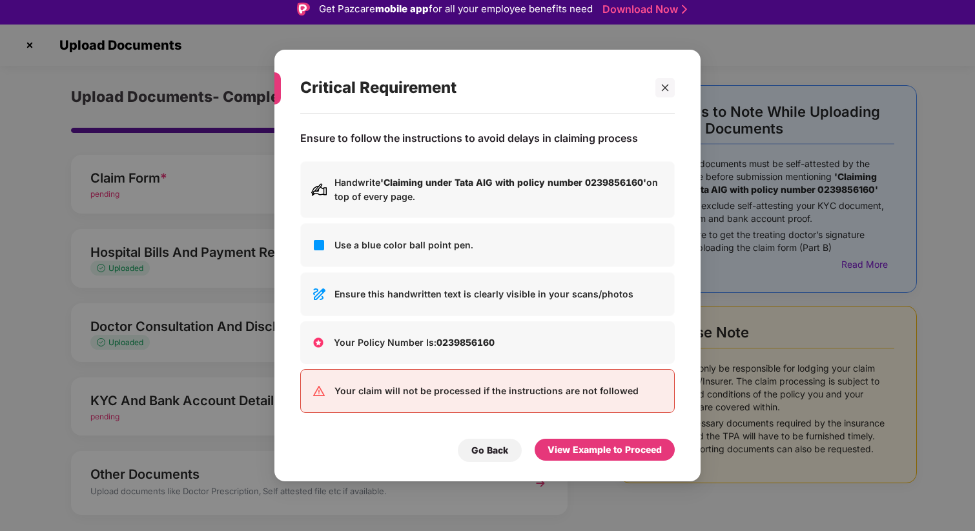
scroll to position [0, 0]
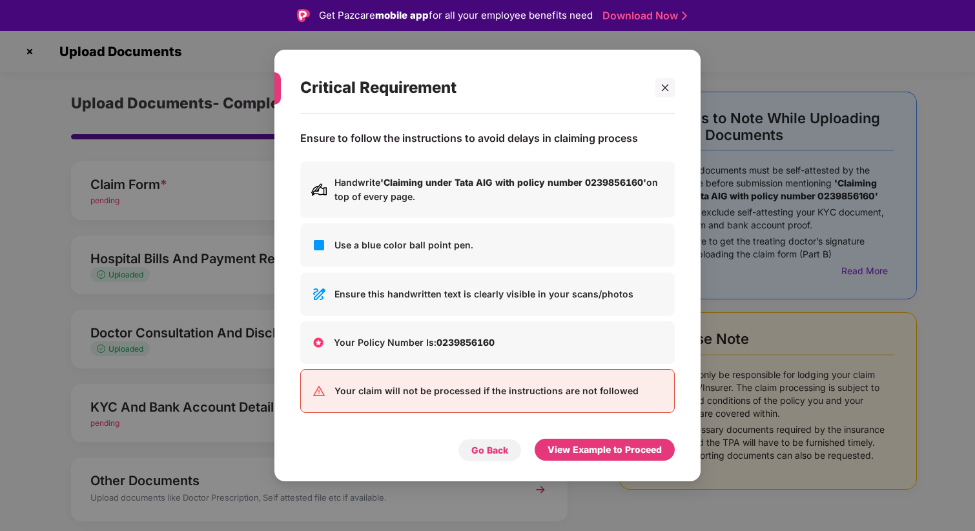
click at [482, 450] on div "Go Back" at bounding box center [489, 450] width 37 height 14
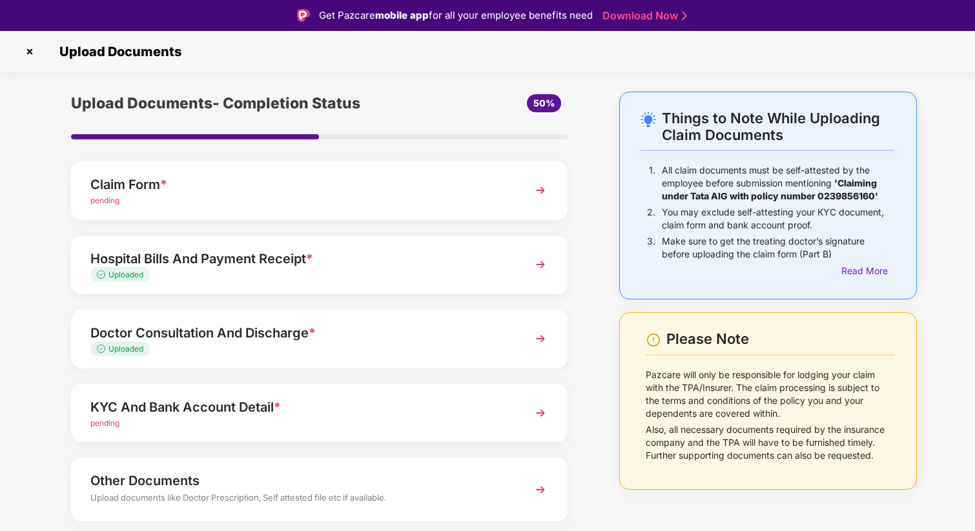
click at [261, 206] on div "pending" at bounding box center [300, 201] width 420 height 12
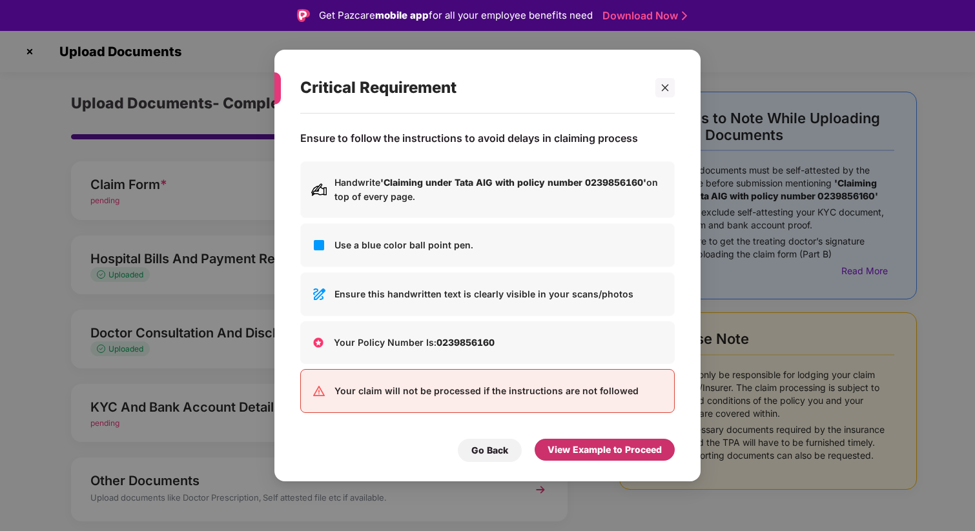
click at [564, 454] on div "View Example to Proceed" at bounding box center [604, 450] width 114 height 14
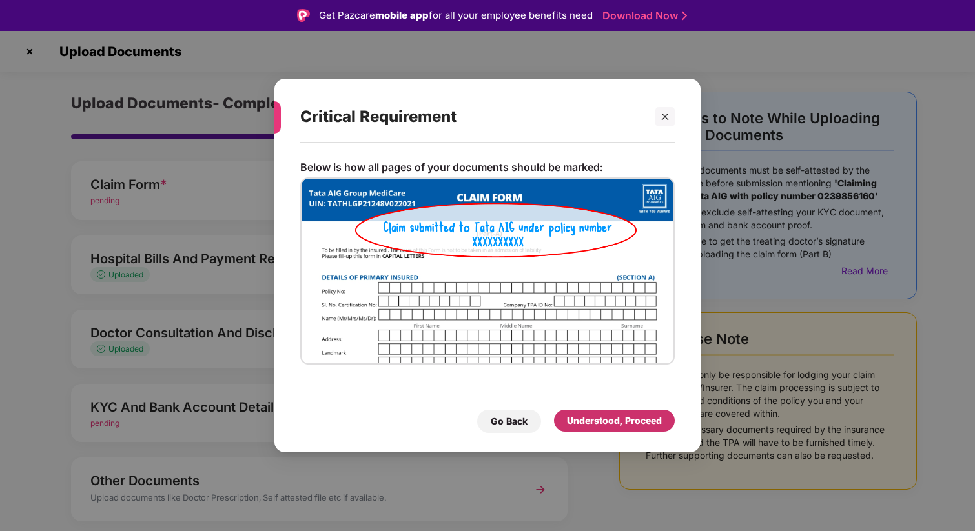
click at [588, 423] on div "Understood, Proceed" at bounding box center [614, 421] width 95 height 14
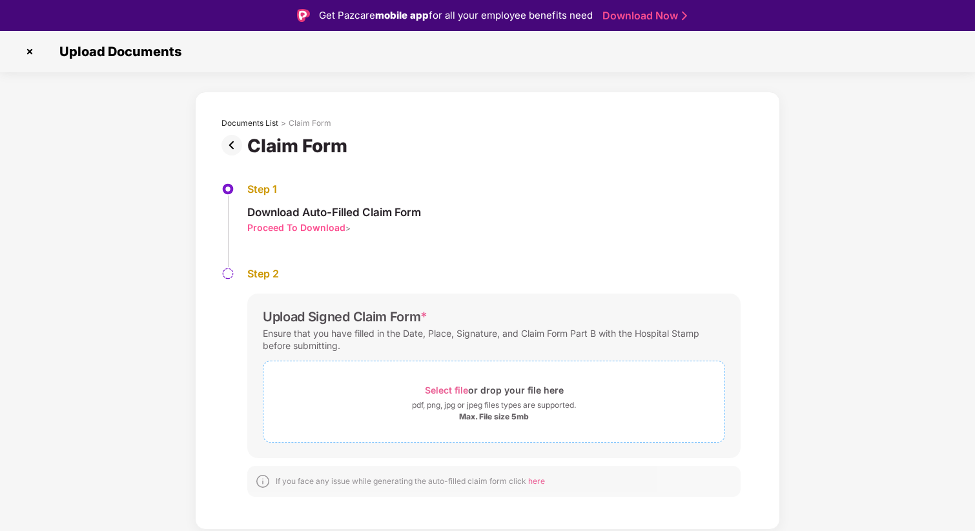
click at [443, 386] on span "Select file" at bounding box center [446, 390] width 43 height 11
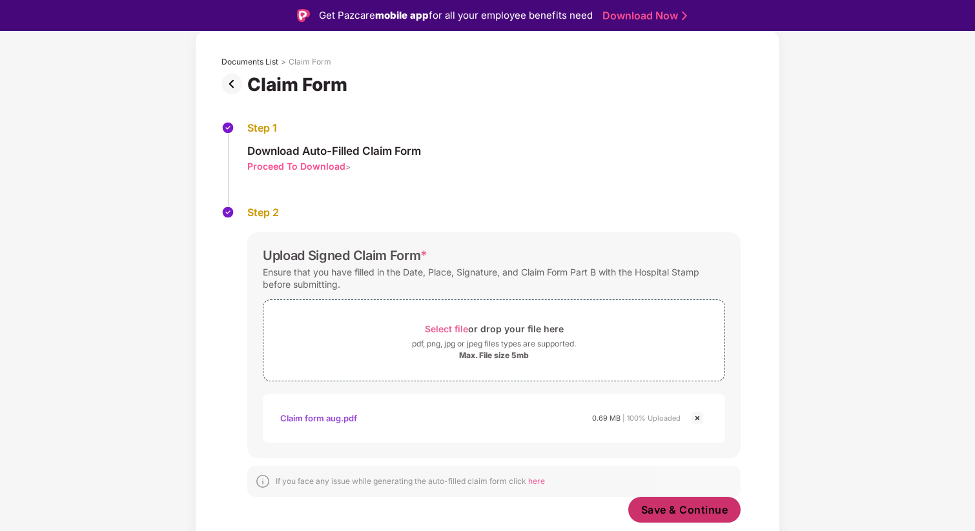
click at [667, 512] on span "Save & Continue" at bounding box center [684, 510] width 87 height 14
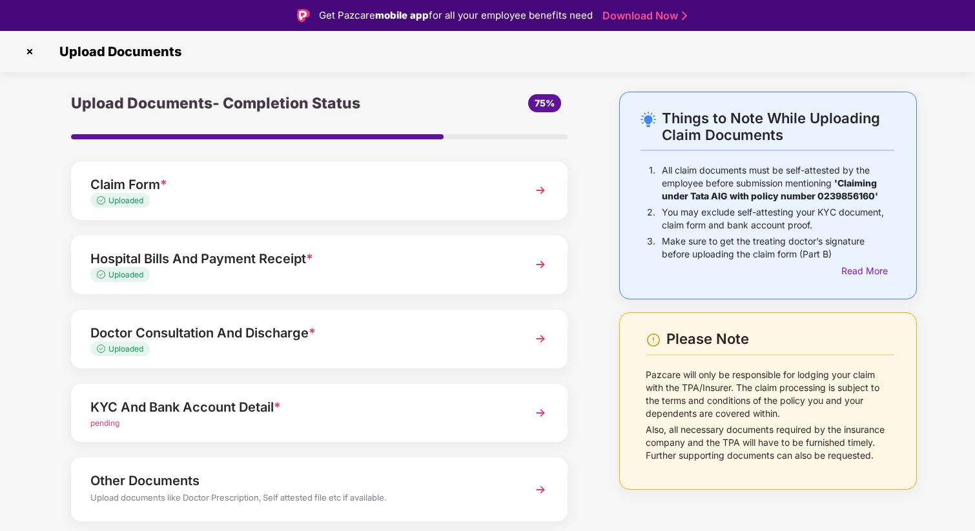
click at [114, 423] on span "pending" at bounding box center [104, 423] width 29 height 10
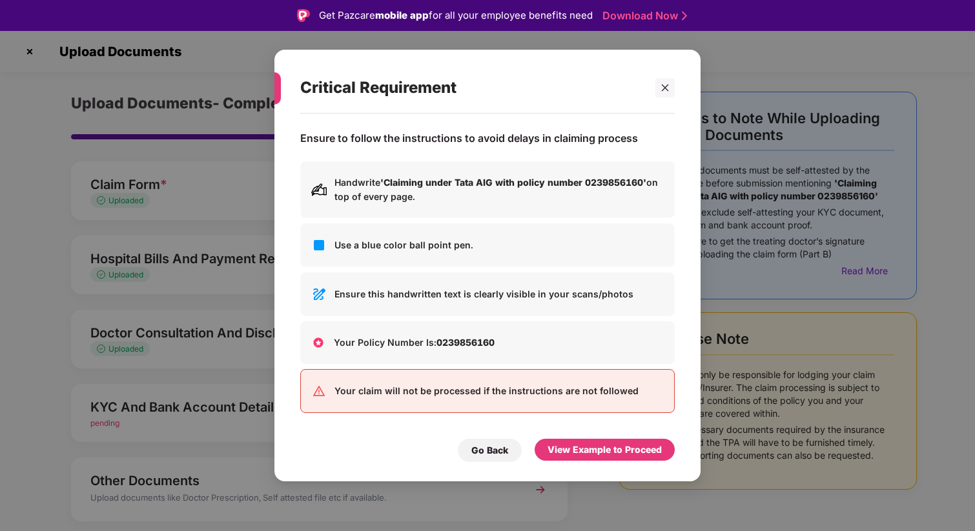
click at [599, 454] on div "View Example to Proceed" at bounding box center [604, 450] width 114 height 14
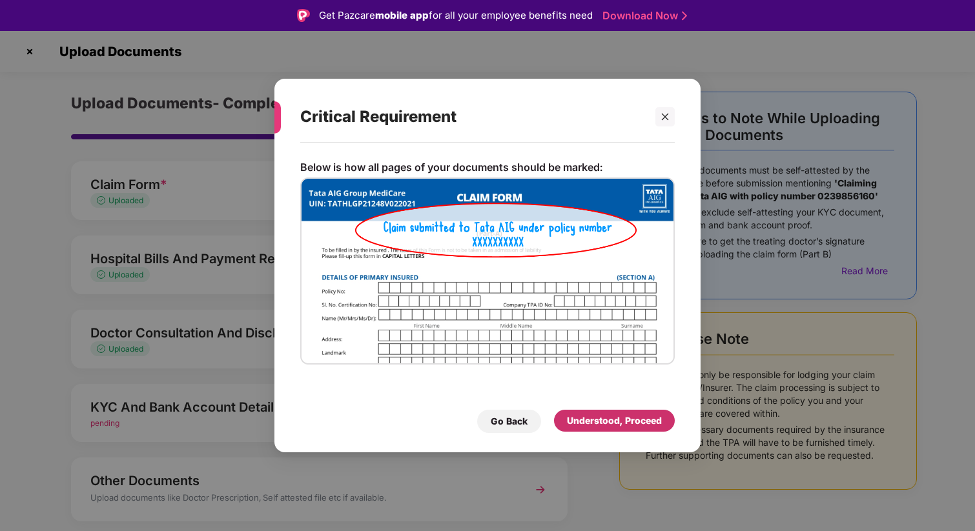
click at [585, 421] on div "Understood, Proceed" at bounding box center [614, 421] width 95 height 14
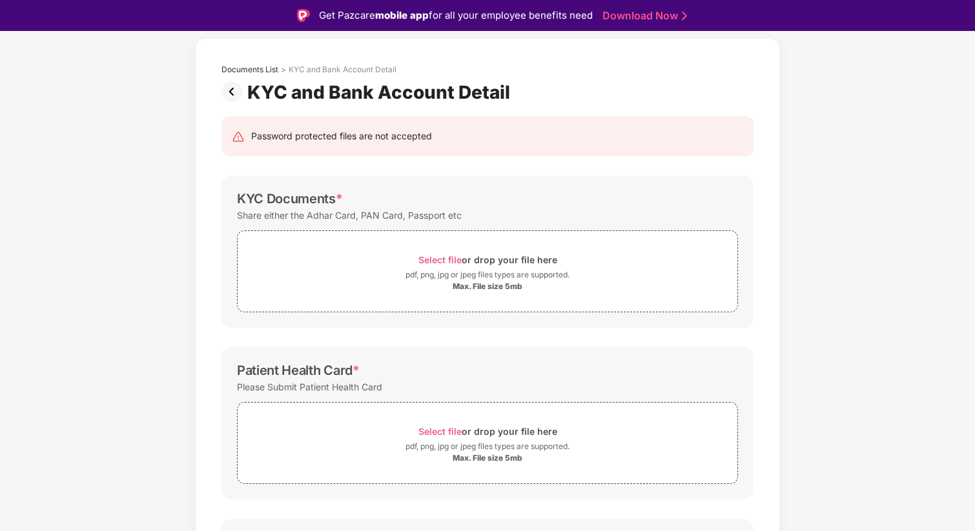
scroll to position [241, 0]
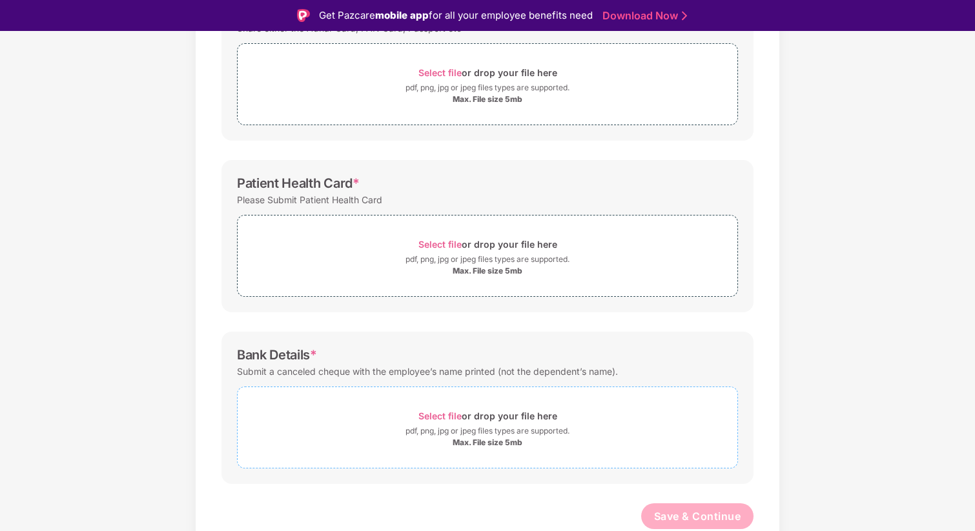
click at [440, 414] on span "Select file" at bounding box center [439, 416] width 43 height 11
click at [440, 242] on span "Select file" at bounding box center [439, 244] width 43 height 11
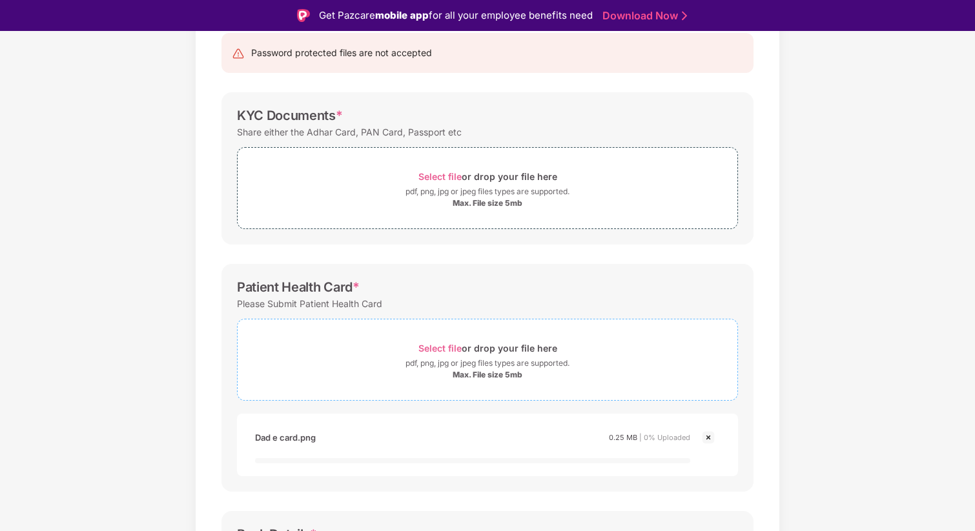
scroll to position [0, 0]
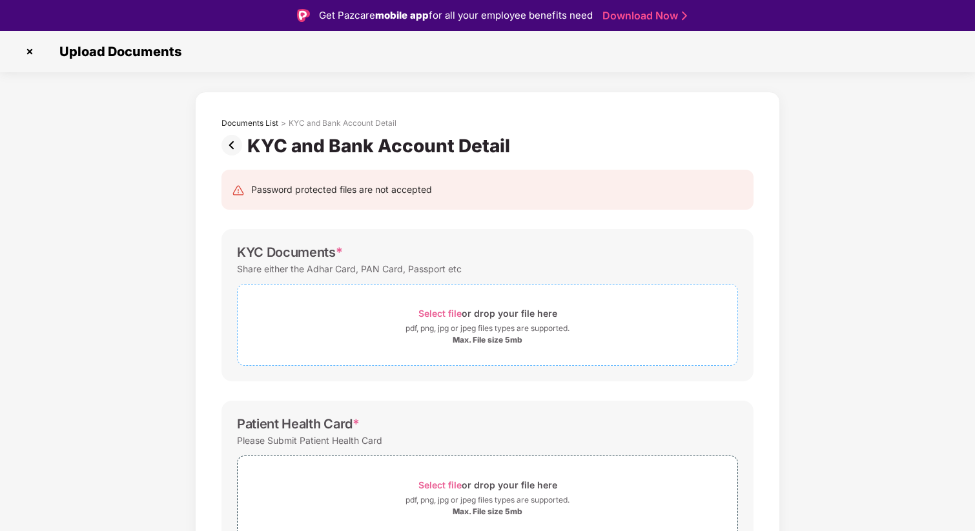
click at [445, 312] on span "Select file" at bounding box center [439, 313] width 43 height 11
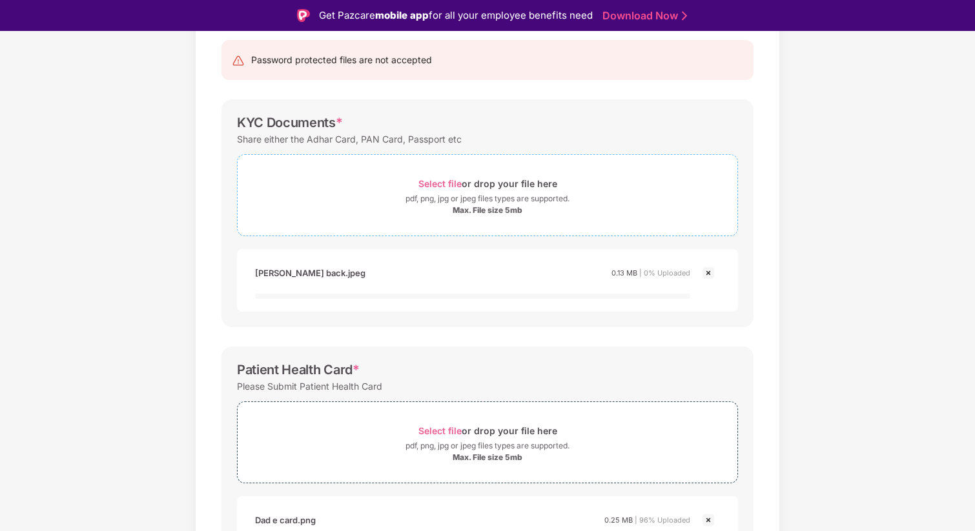
scroll to position [143, 0]
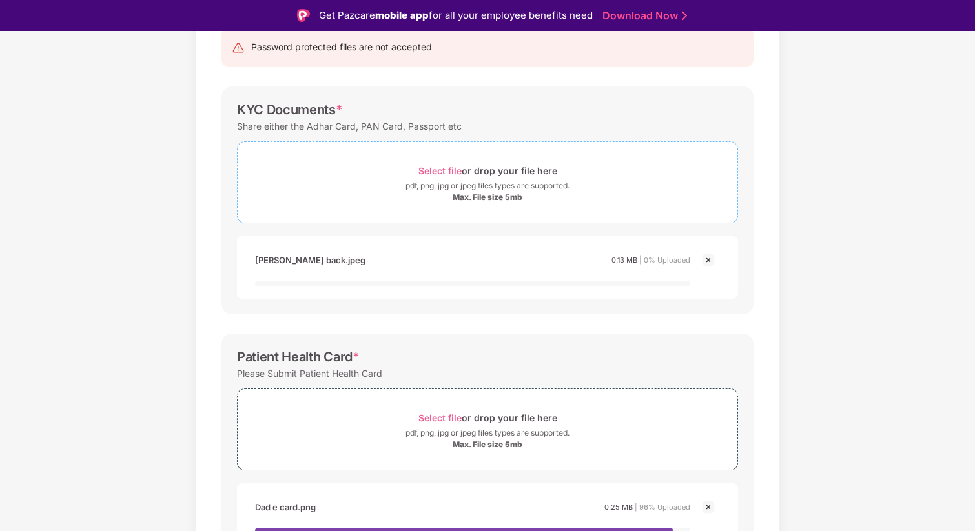
click at [449, 165] on span "Select file" at bounding box center [439, 170] width 43 height 11
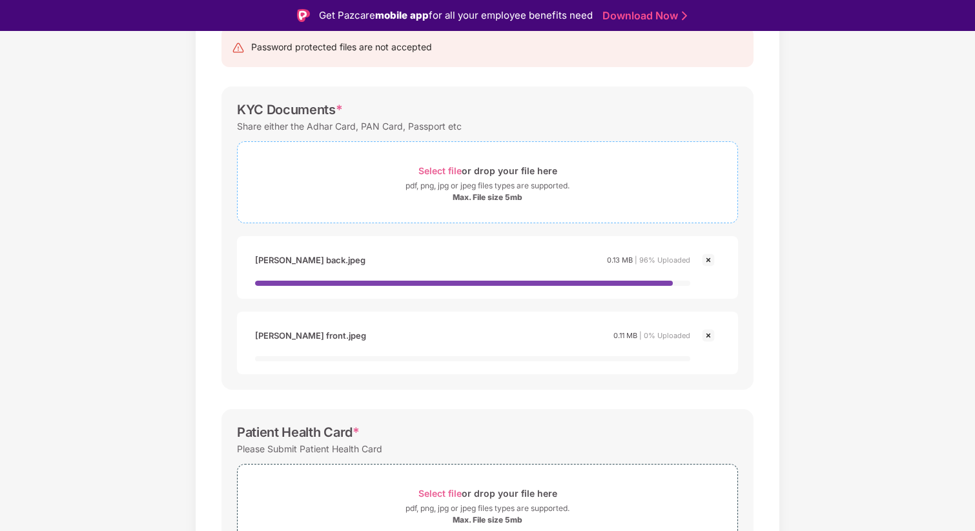
click at [440, 170] on span "Select file" at bounding box center [439, 170] width 43 height 11
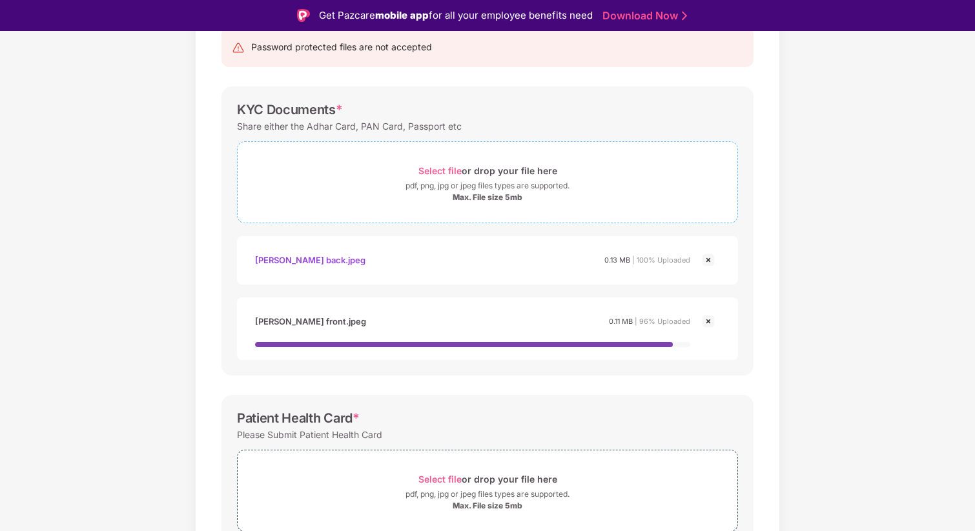
click at [438, 170] on span "Select file" at bounding box center [439, 170] width 43 height 11
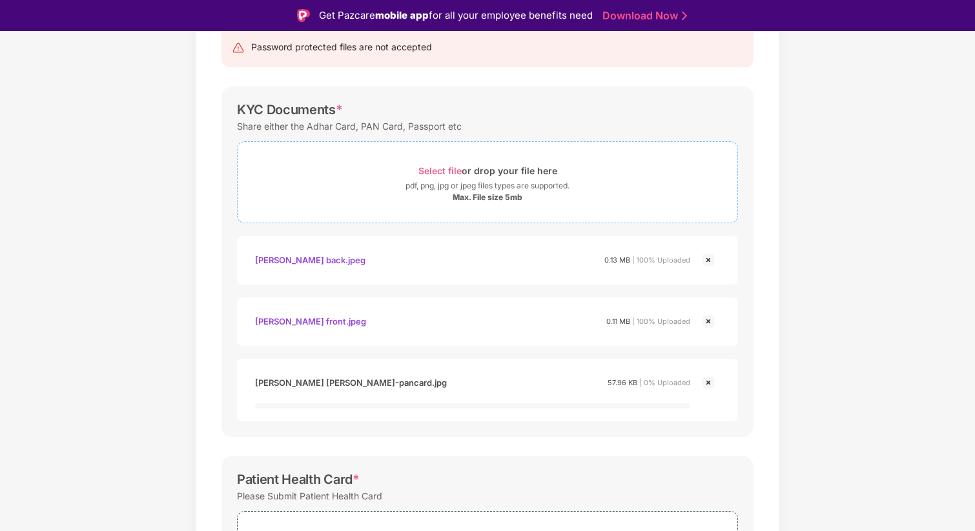
click at [440, 169] on span "Select file" at bounding box center [439, 170] width 43 height 11
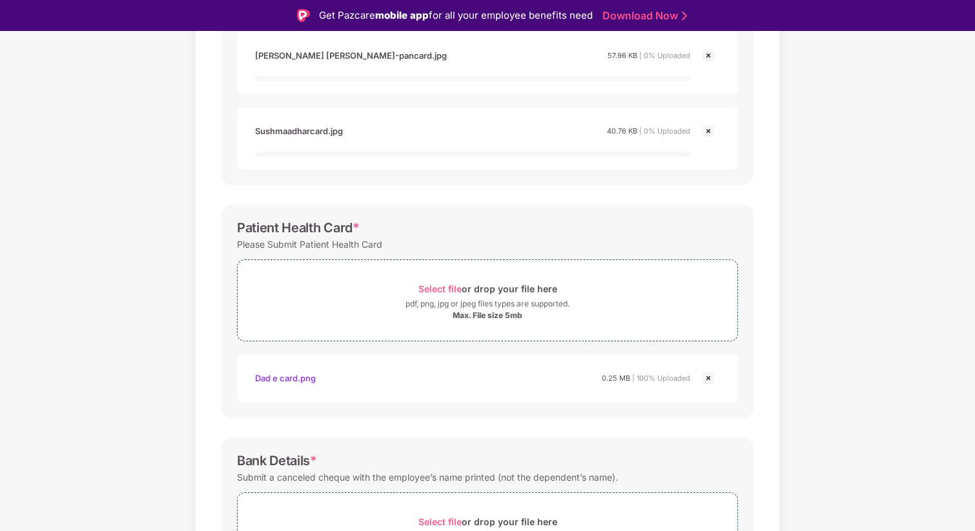
scroll to position [637, 0]
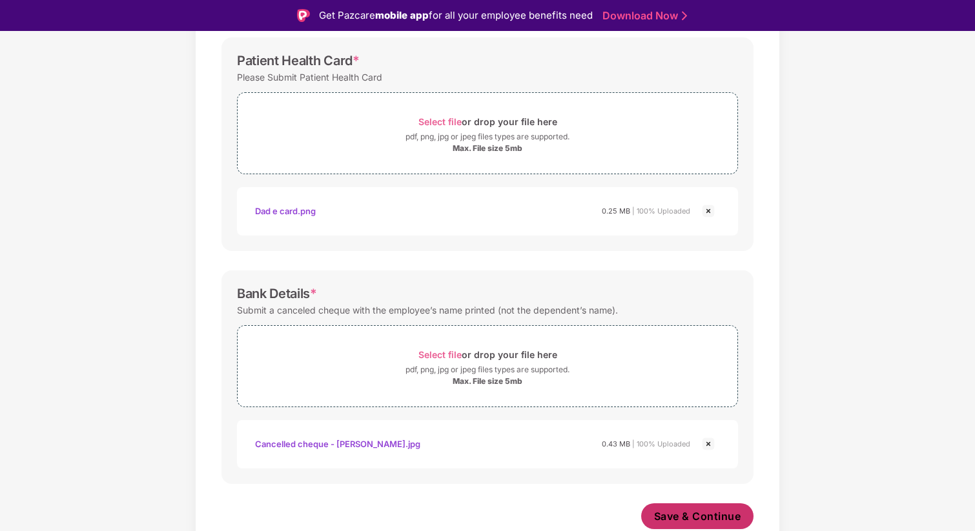
click at [682, 513] on span "Save & Continue" at bounding box center [697, 516] width 87 height 14
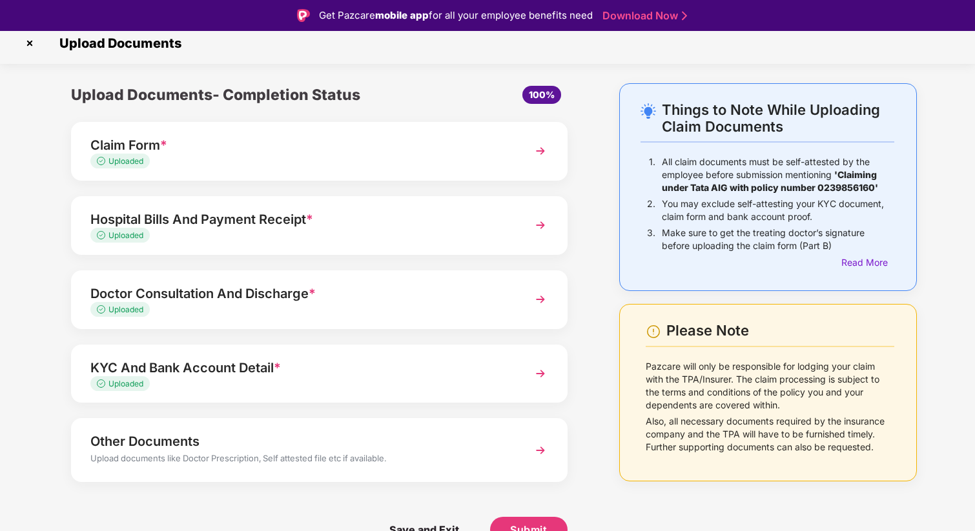
scroll to position [31, 0]
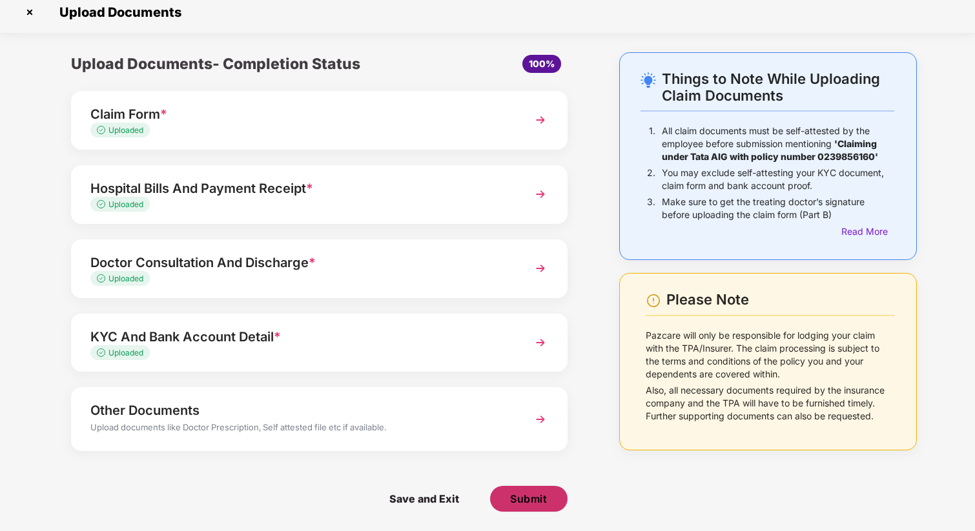
click at [516, 495] on span "Submit" at bounding box center [528, 499] width 37 height 14
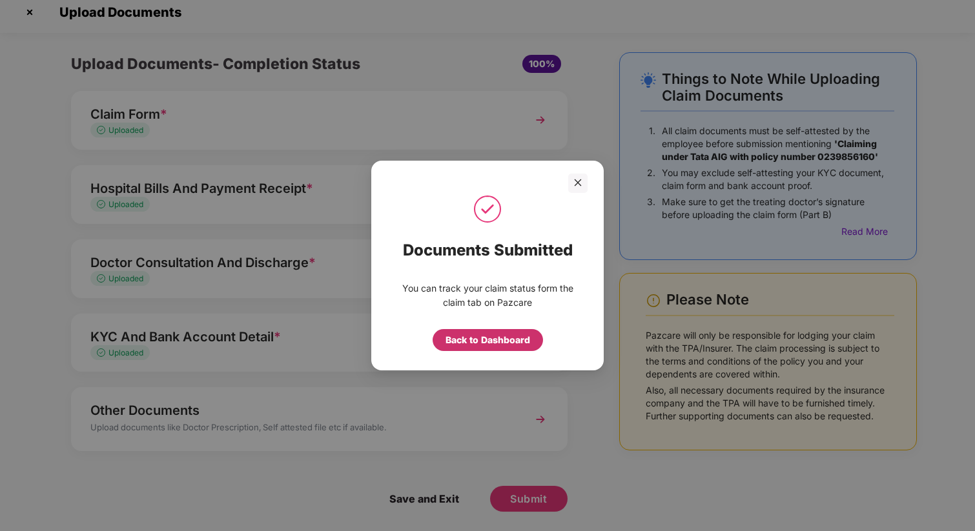
click at [510, 339] on div "Back to Dashboard" at bounding box center [487, 340] width 85 height 14
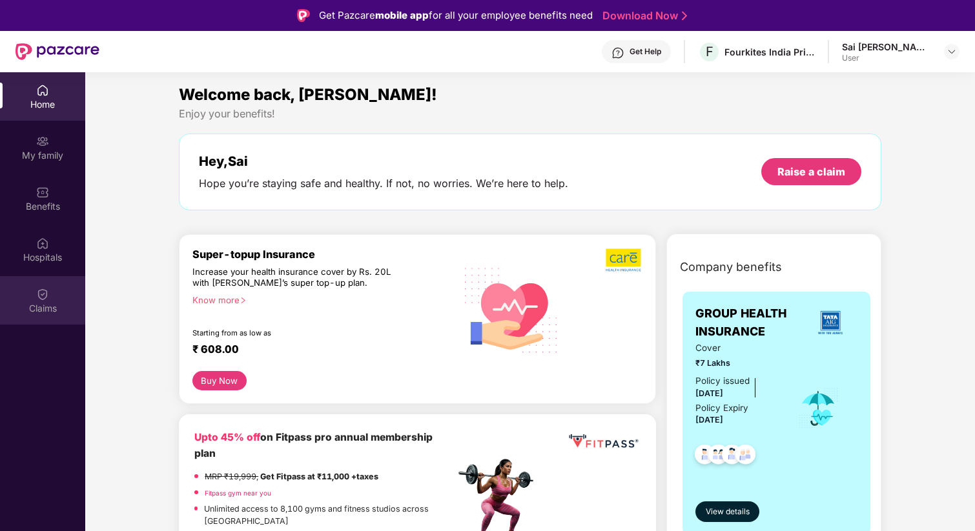
click at [45, 297] on img at bounding box center [42, 294] width 13 height 13
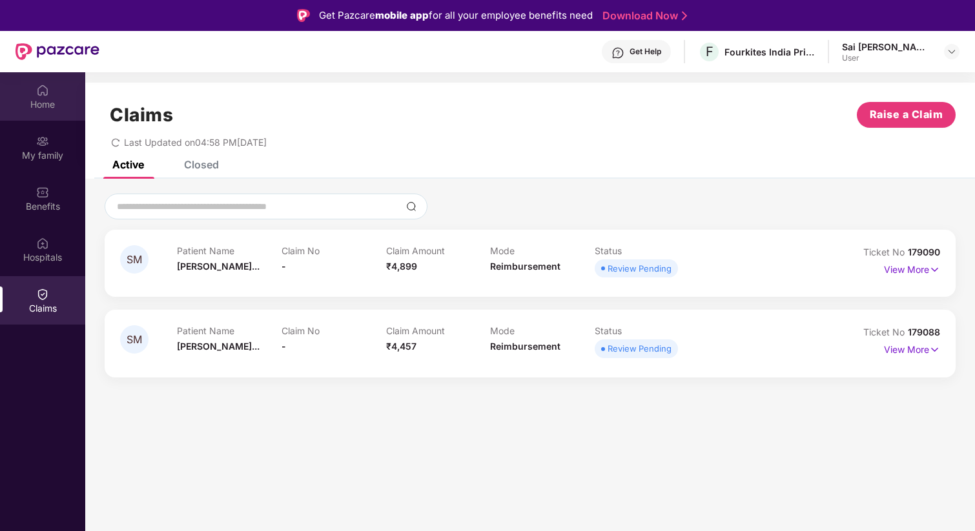
click at [39, 98] on div "Home" at bounding box center [42, 104] width 85 height 13
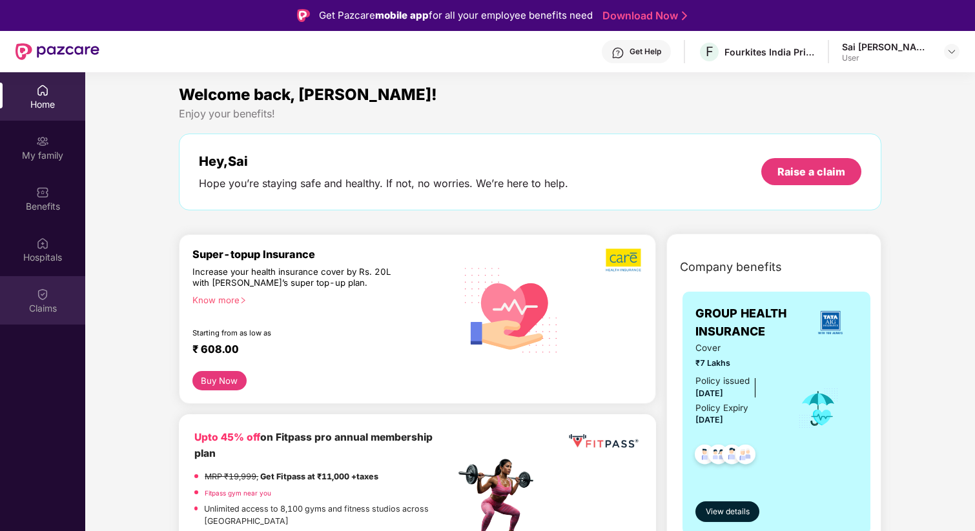
click at [29, 298] on div "Claims" at bounding box center [42, 300] width 85 height 48
